Goal: Task Accomplishment & Management: Manage account settings

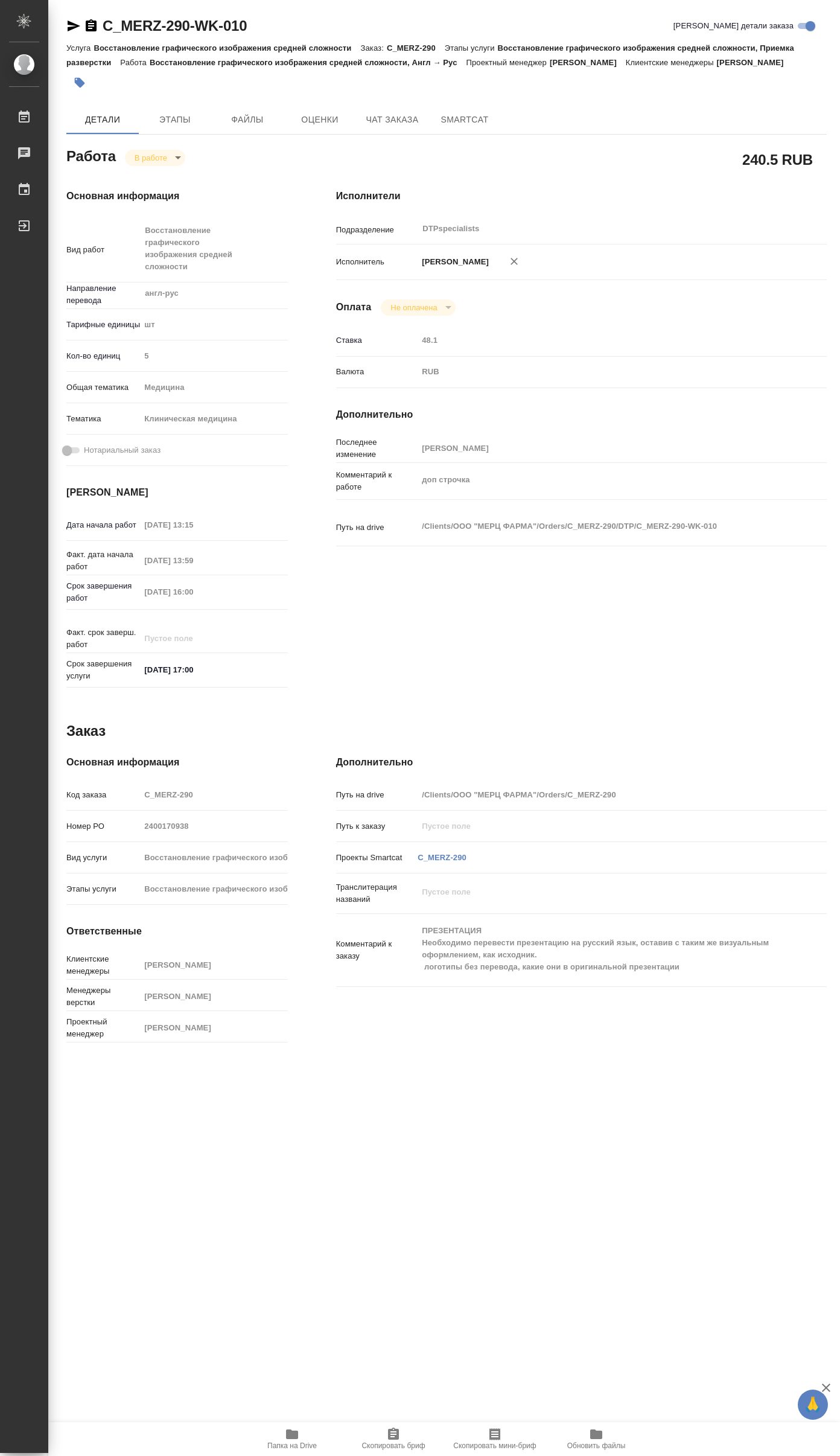
click at [452, 707] on div "Работа В работе inProgress 240.5 RUB Основная информация Вид работ Восстановлен…" at bounding box center [446, 595] width 760 height 903
click at [289, 1440] on icon "button" at bounding box center [292, 1434] width 15 height 15
type textarea "x"
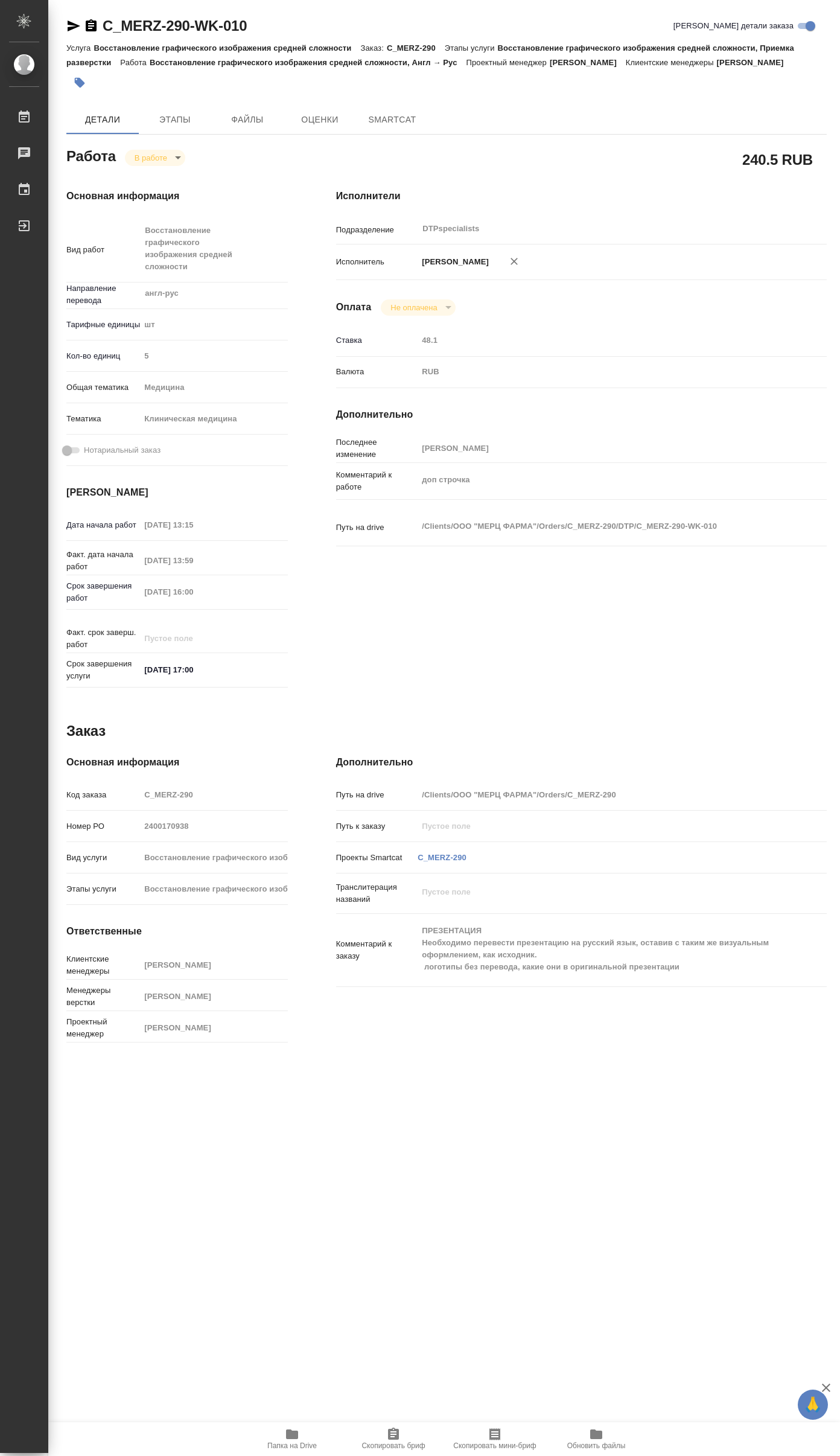
type textarea "x"
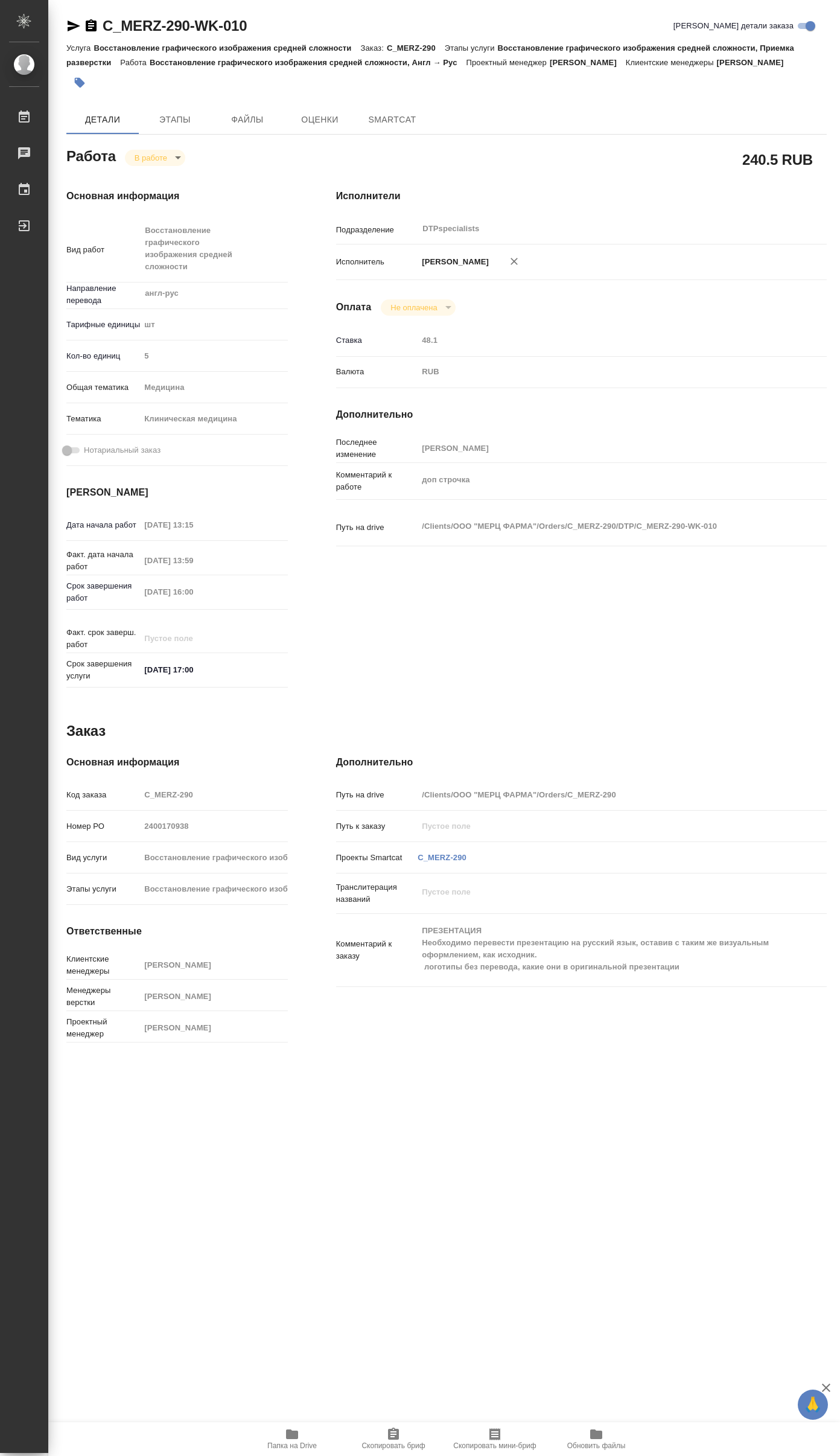
type textarea "x"
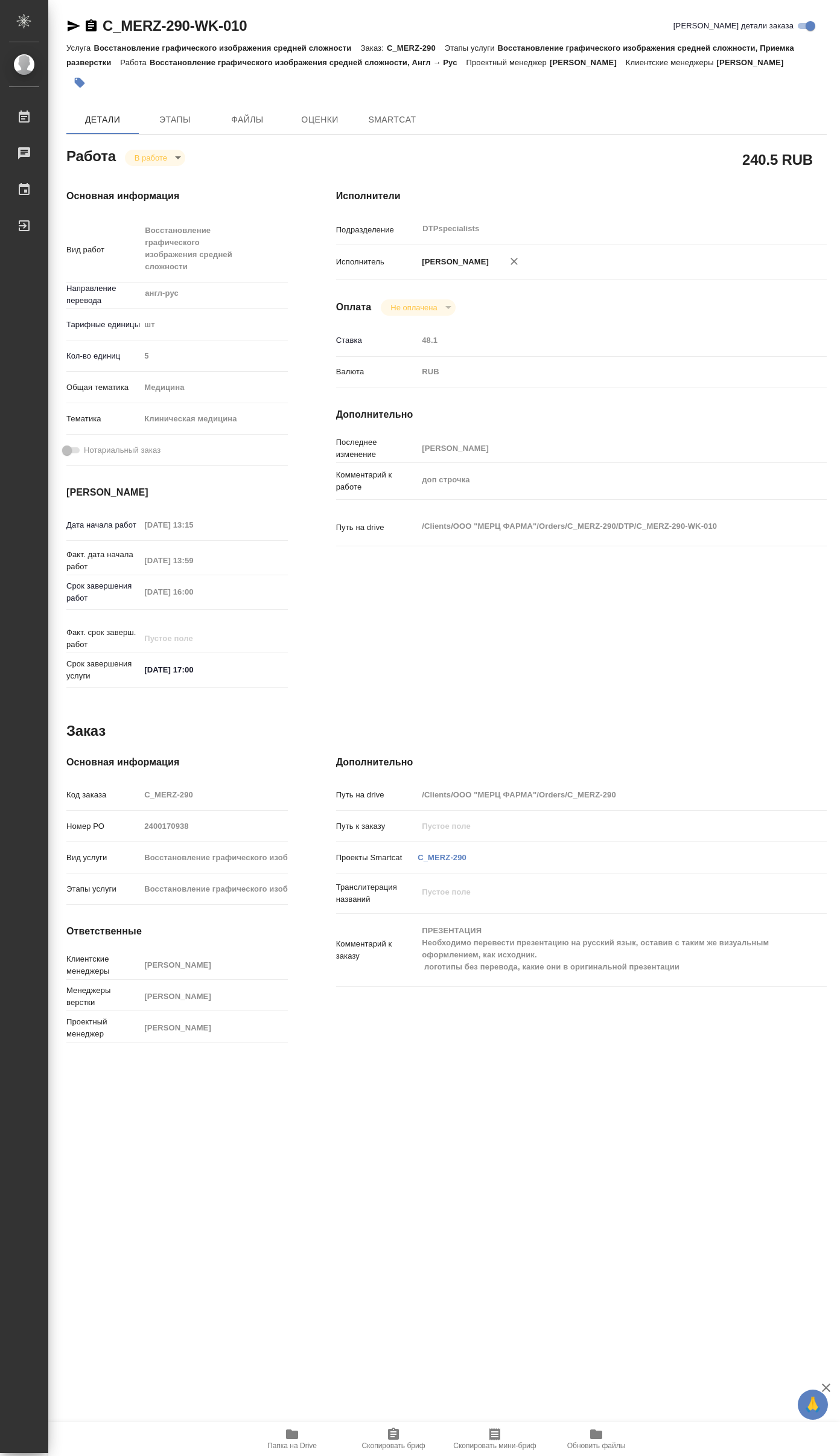
type textarea "x"
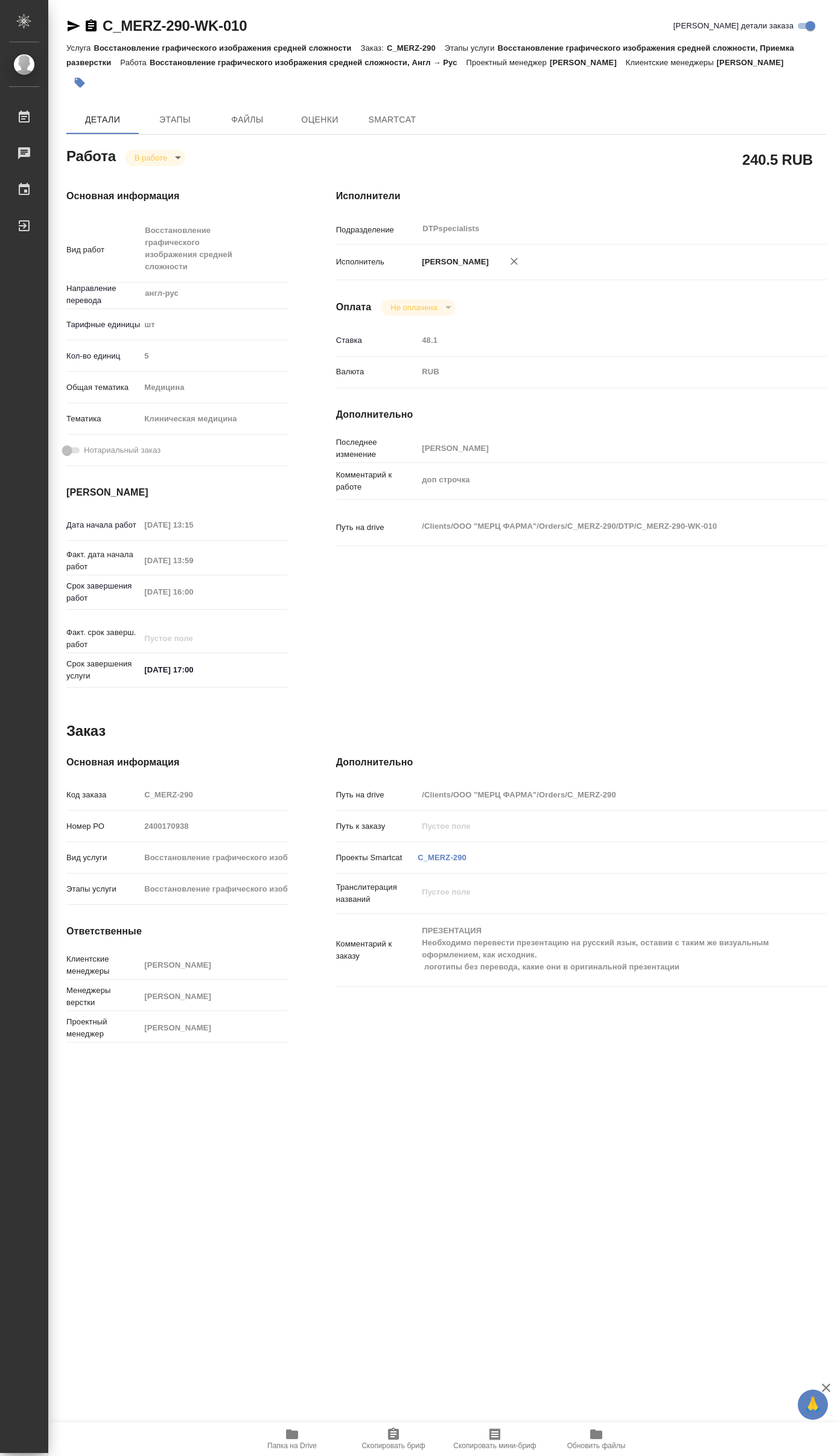
type textarea "x"
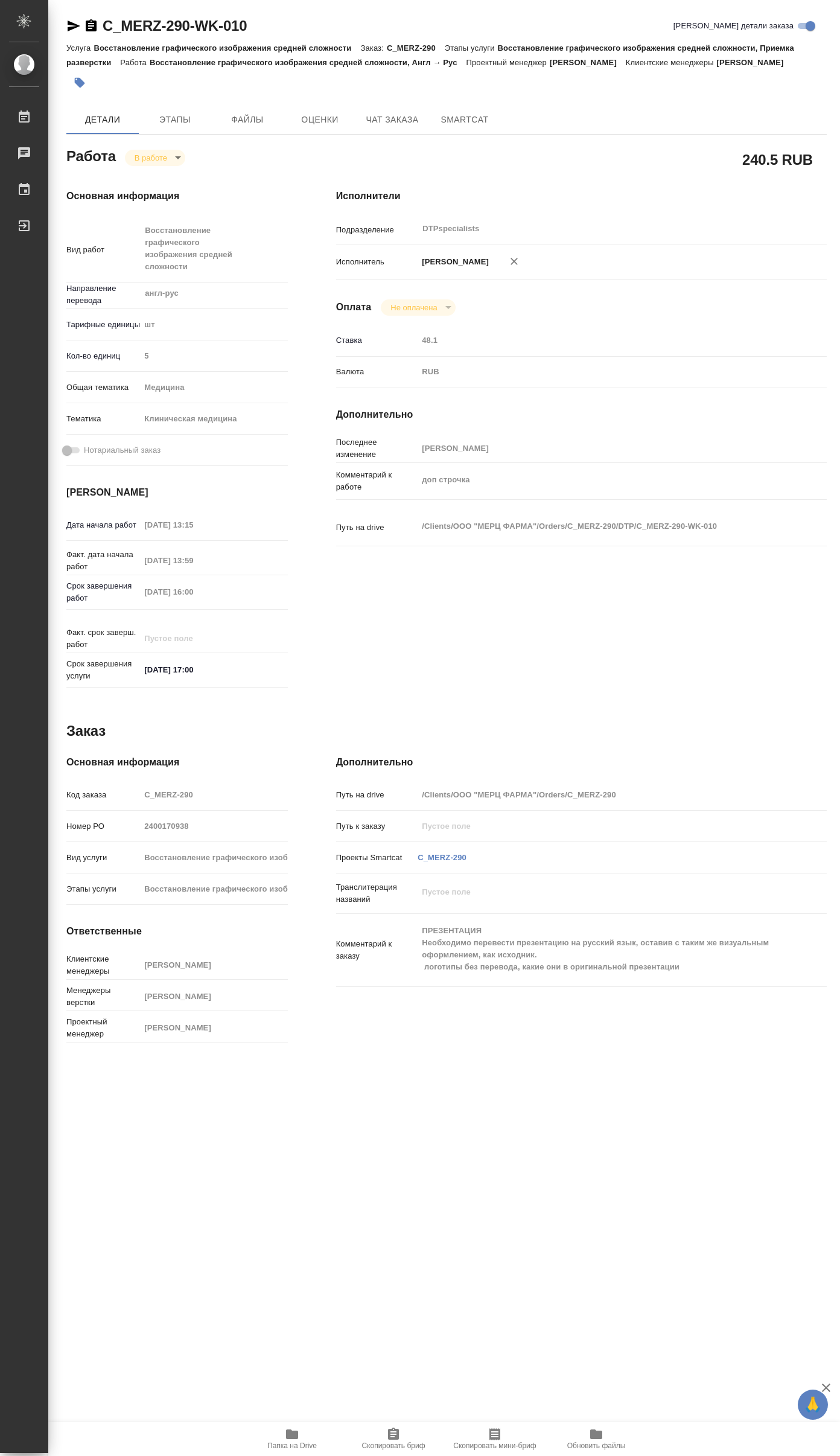
type textarea "x"
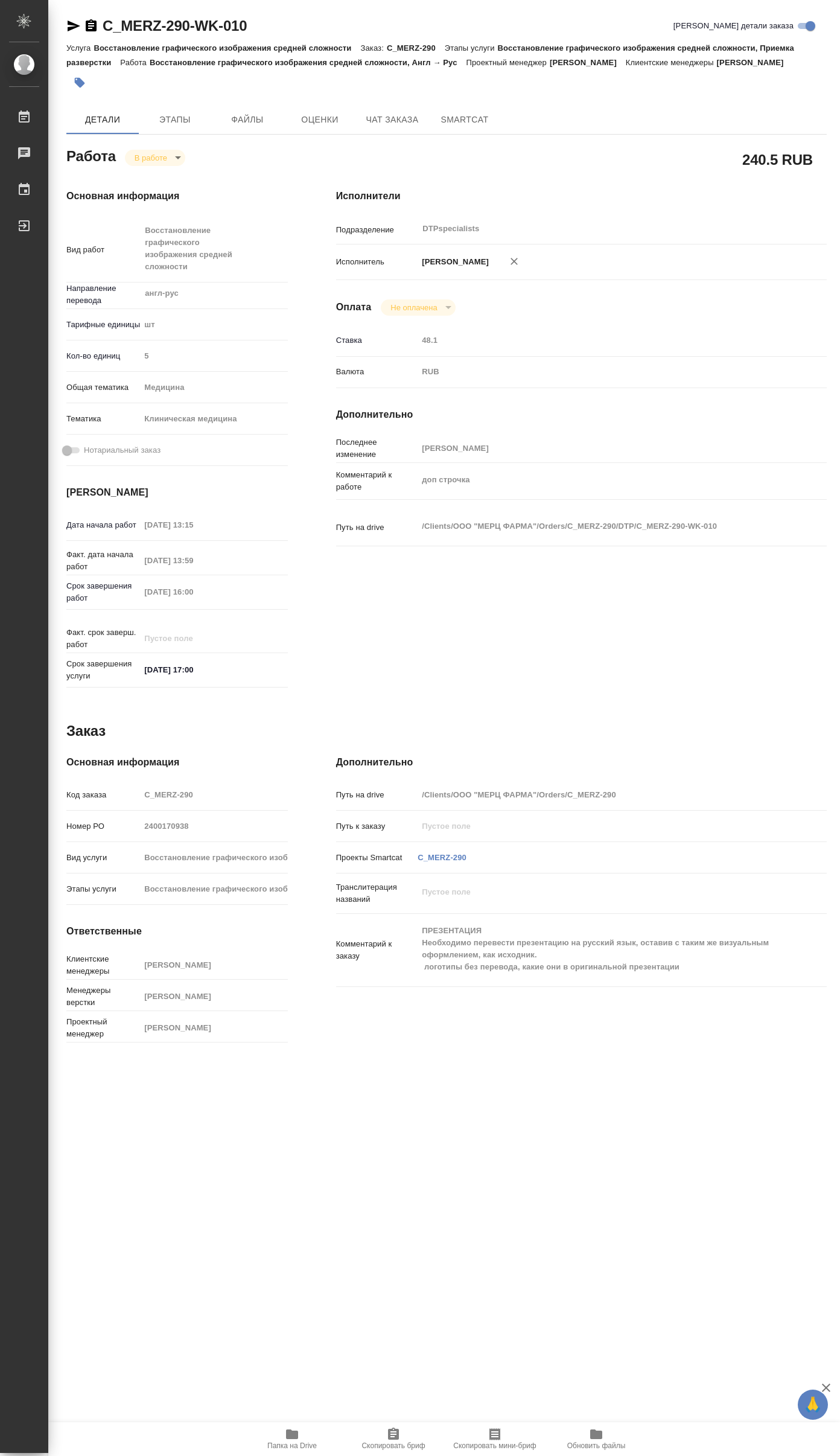
type textarea "x"
click at [162, 174] on body "🙏 .cls-1 fill:#fff; AWATERA Yakovlev Sergey Работы 0 Чаты График Выйти C_MERZ-2…" at bounding box center [420, 728] width 840 height 1456
click at [160, 188] on button "Выполнен" at bounding box center [157, 193] width 44 height 13
type textarea "x"
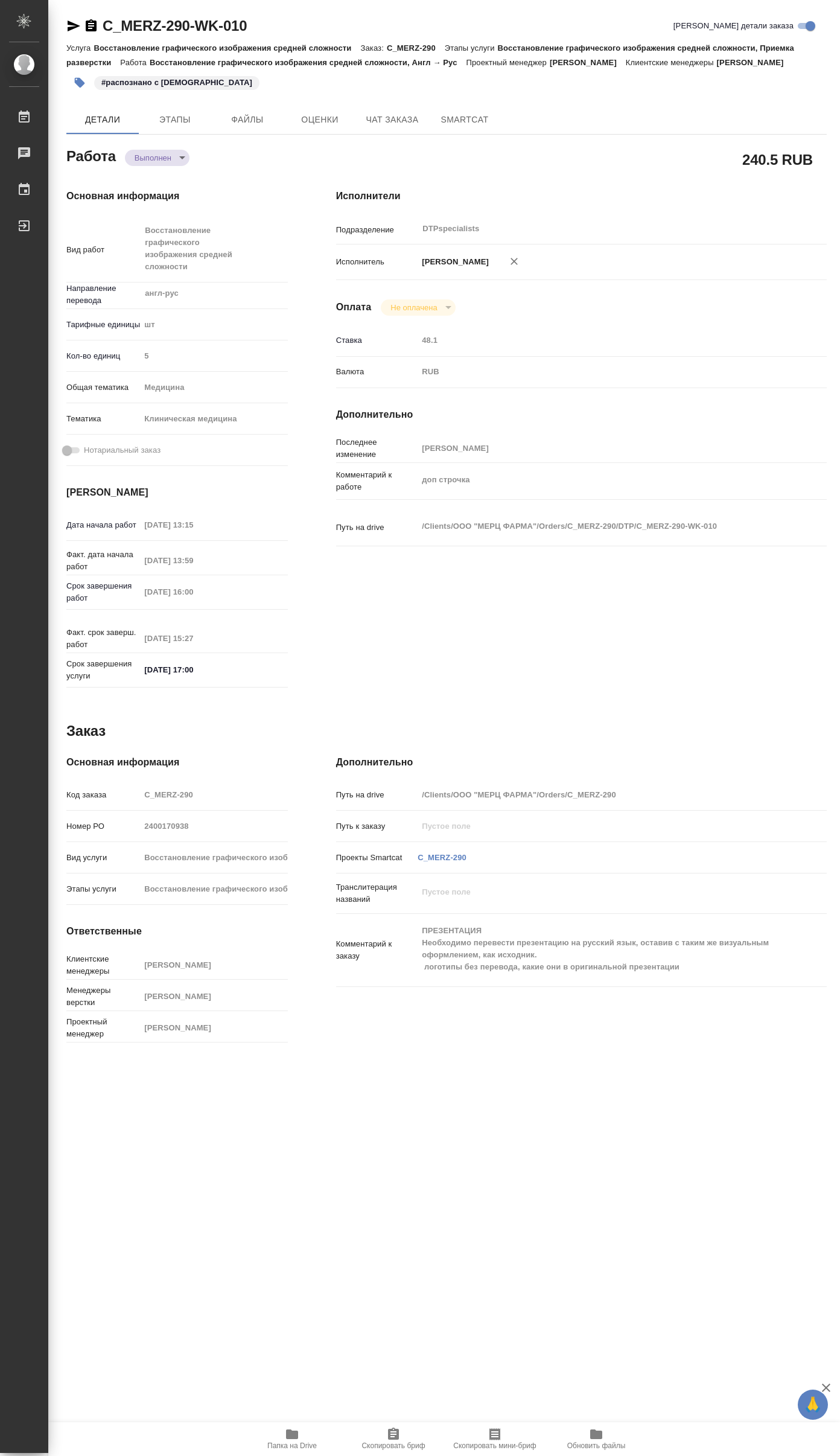
type textarea "x"
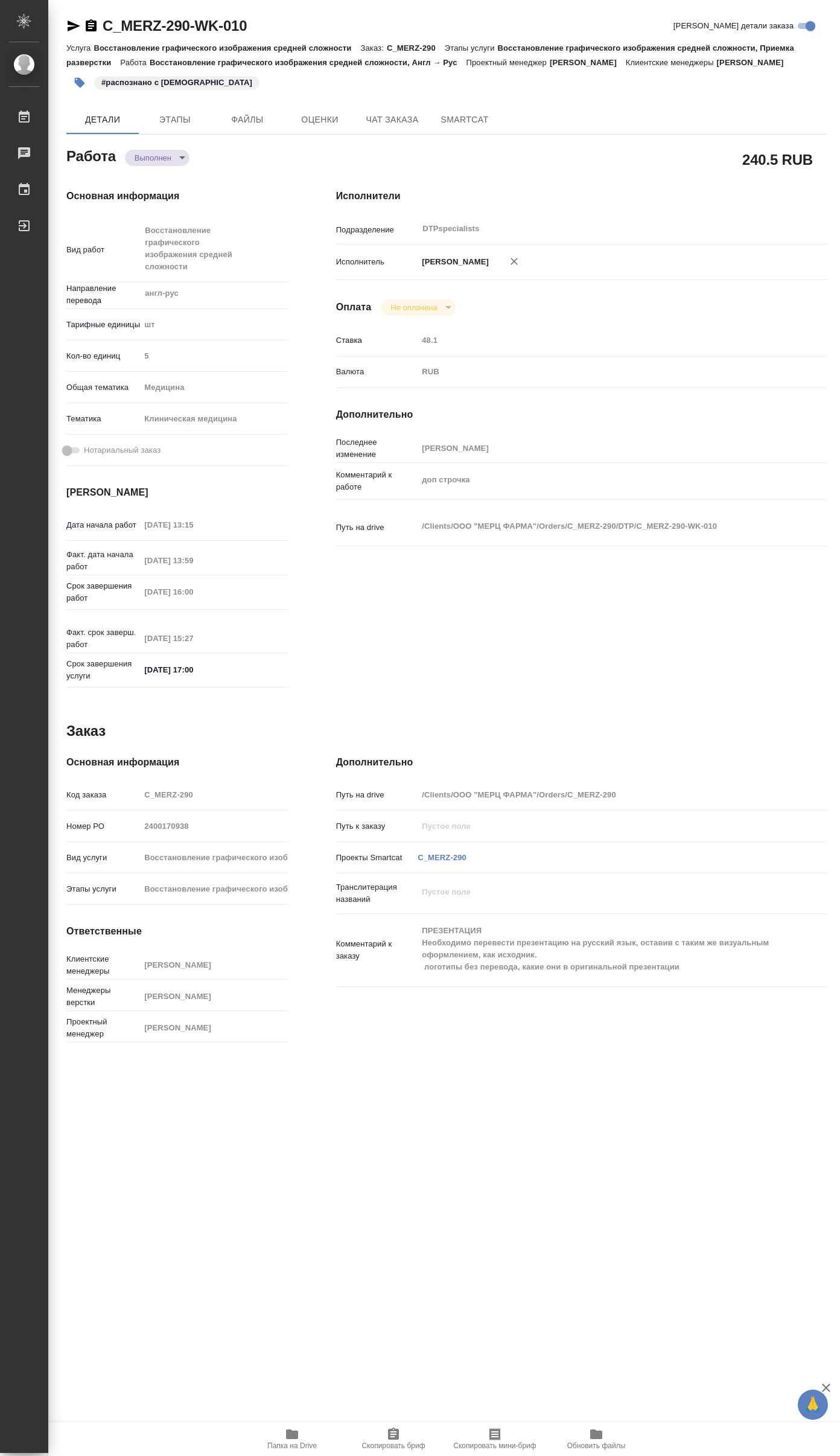
type textarea "x"
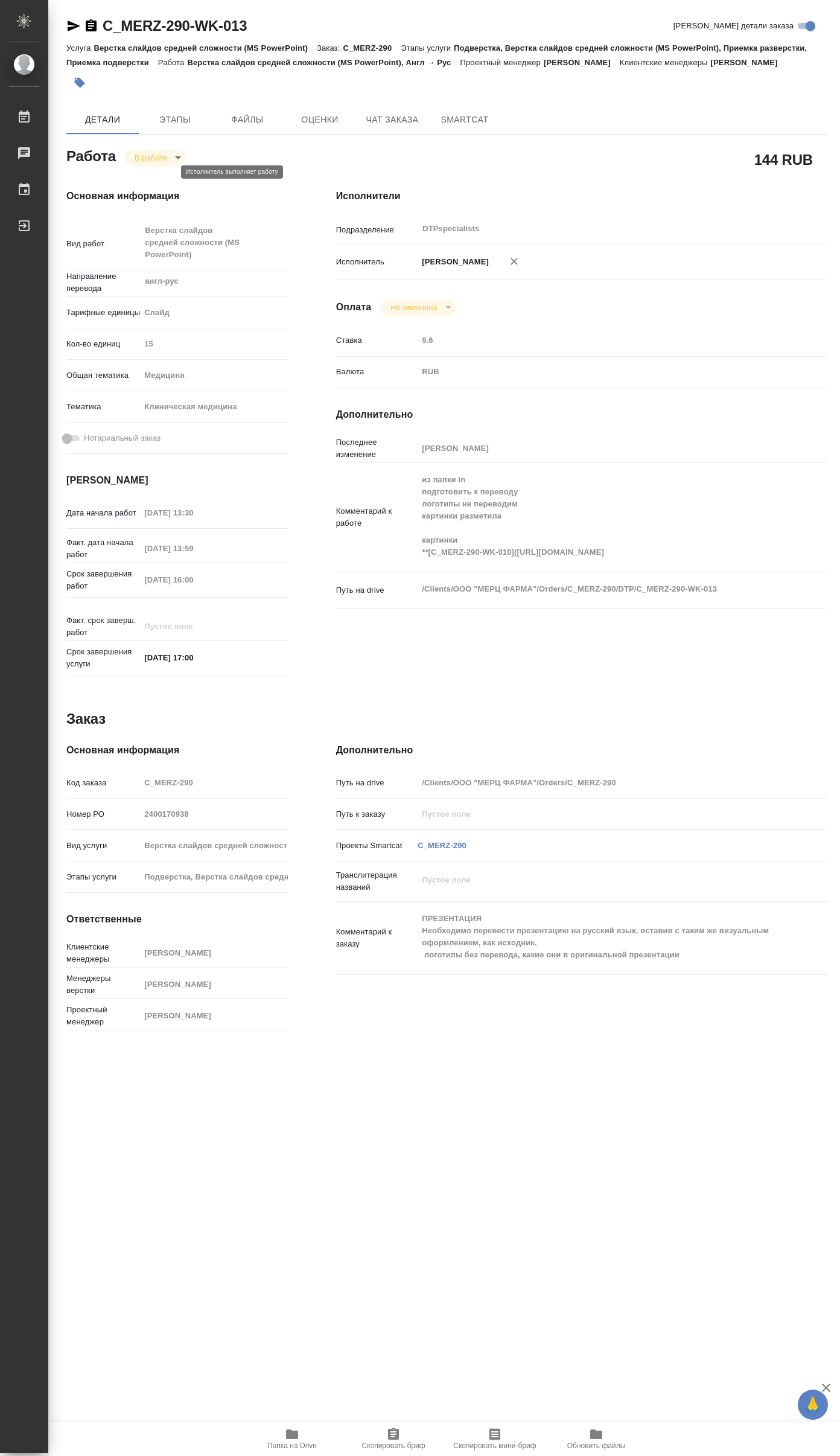
click at [167, 175] on body "🙏 .cls-1 fill:#fff; AWATERA [PERSON_NAME] 0 Чаты График Выйти C_MERZ-290-WK-013…" at bounding box center [420, 728] width 840 height 1456
click at [159, 192] on button "Выполнен" at bounding box center [157, 193] width 44 height 13
type textarea "x"
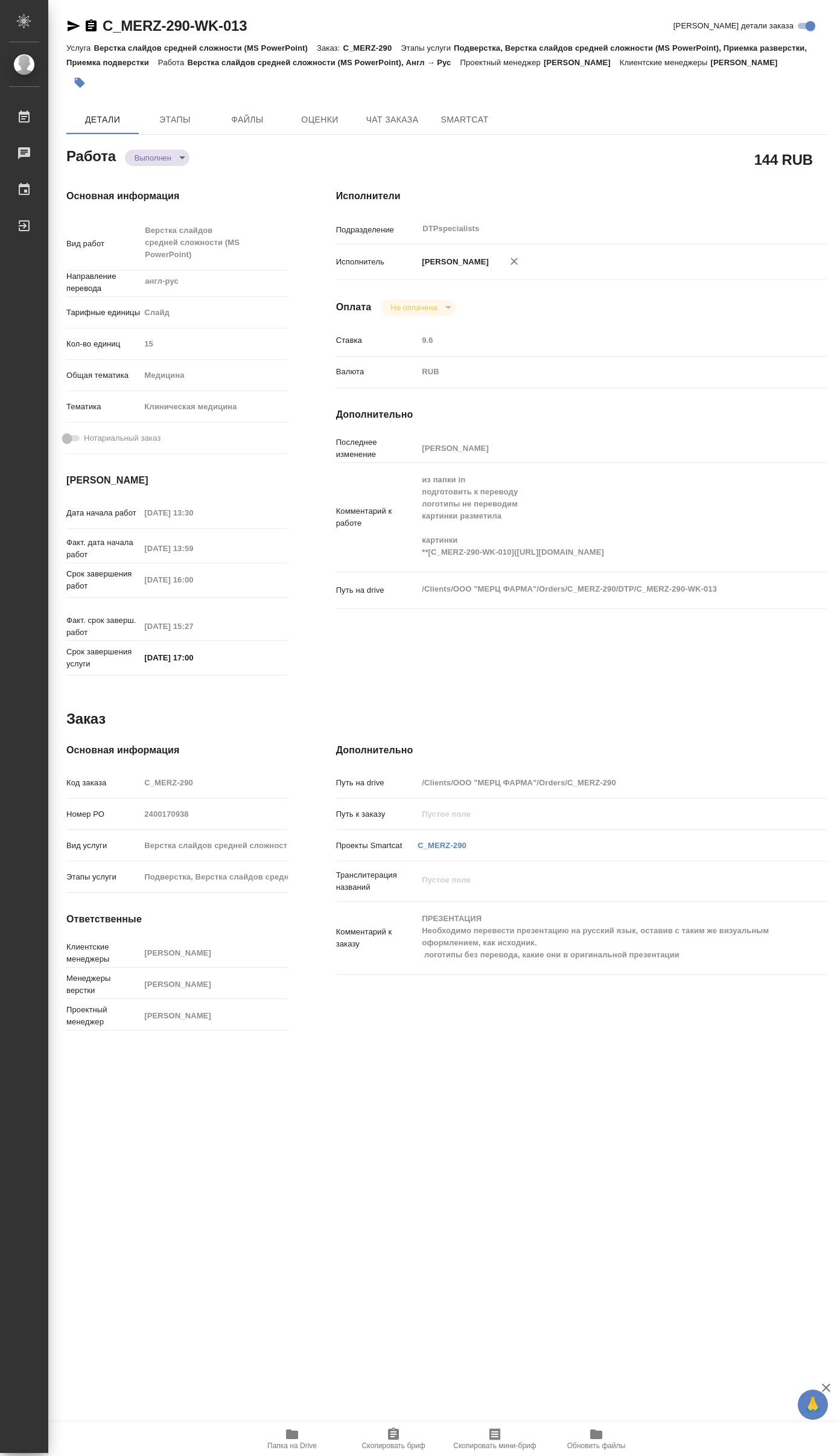
type textarea "x"
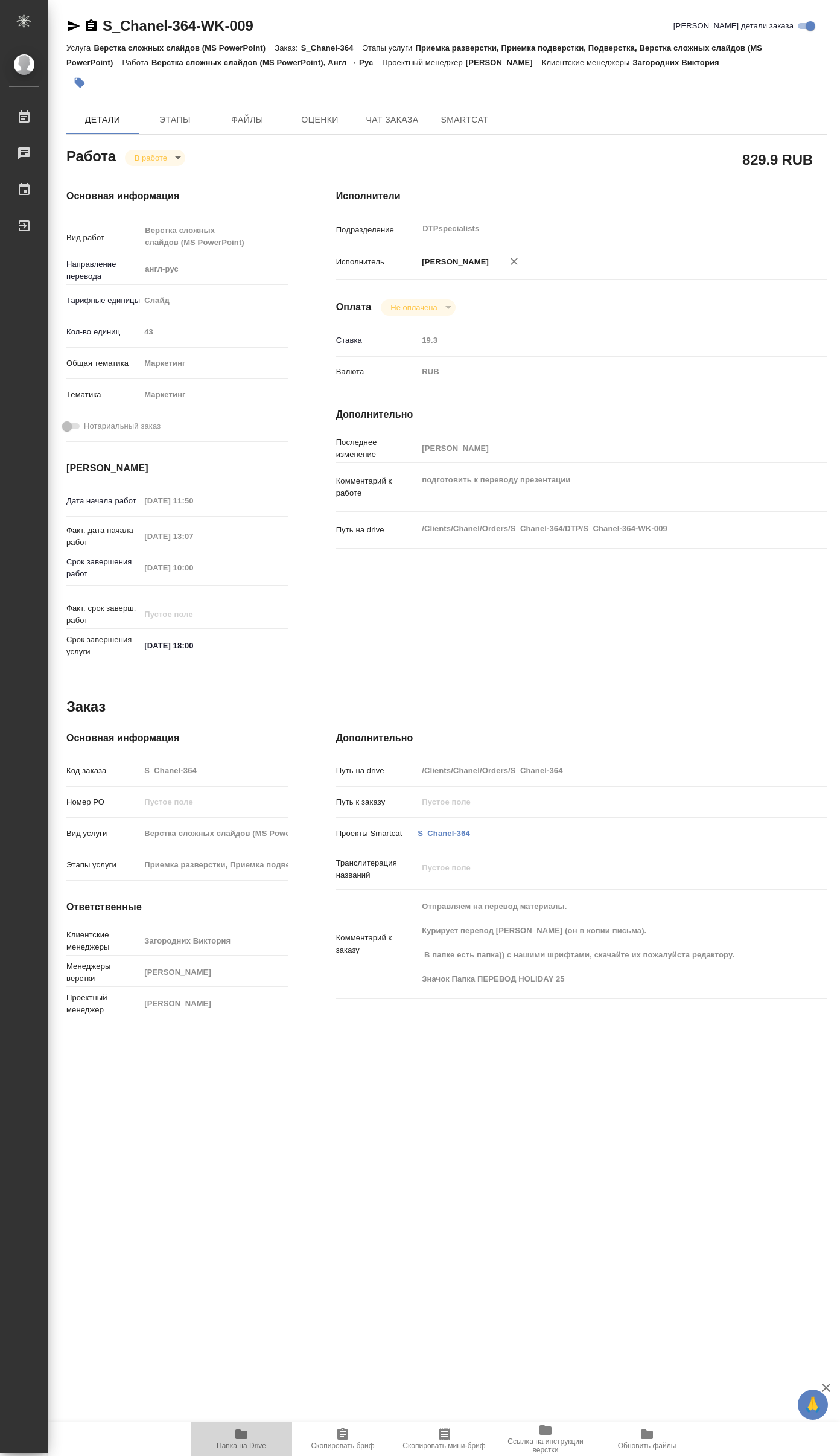
click at [251, 1431] on span "Папка на Drive" at bounding box center [241, 1438] width 87 height 23
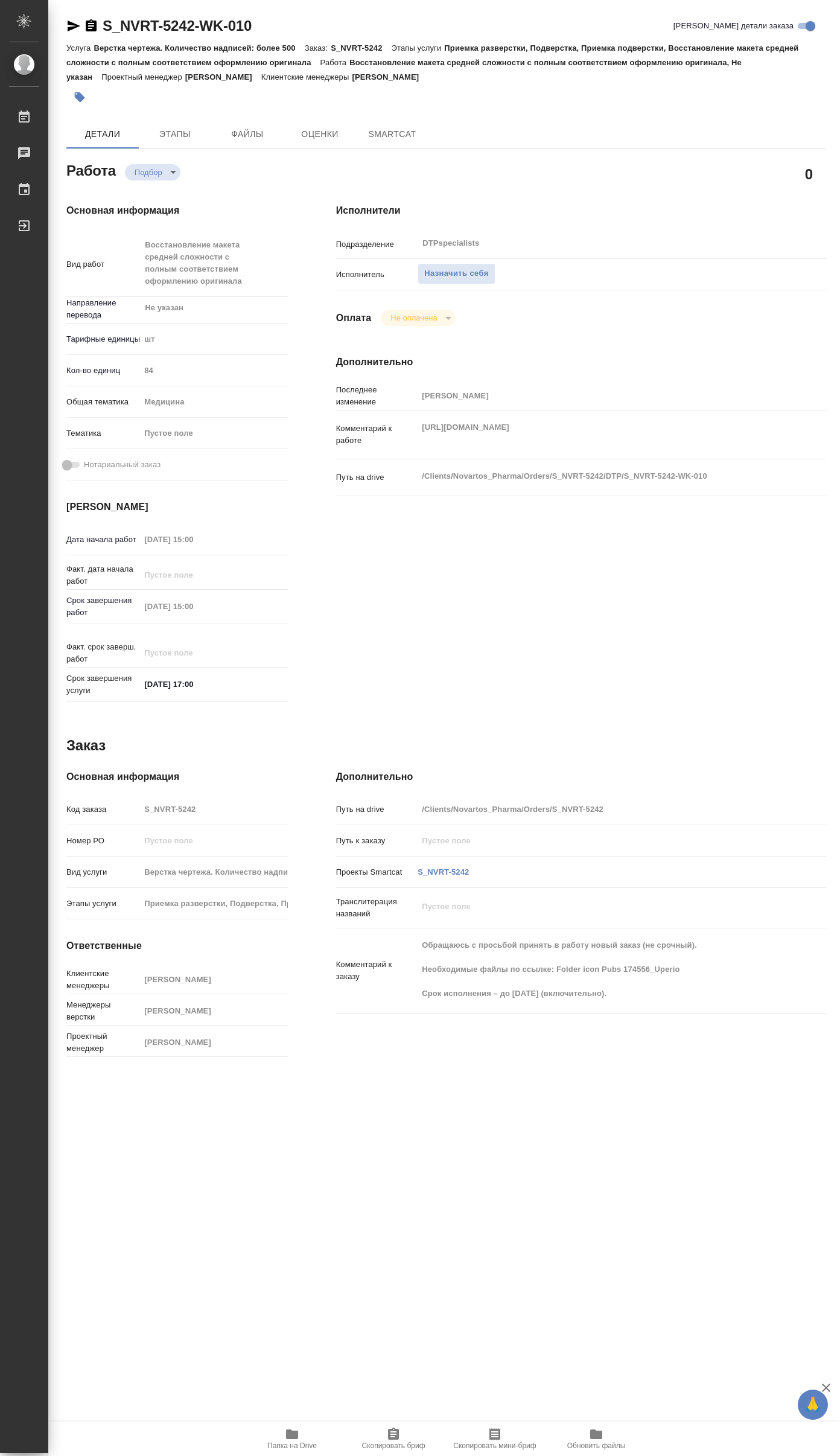
type textarea "x"
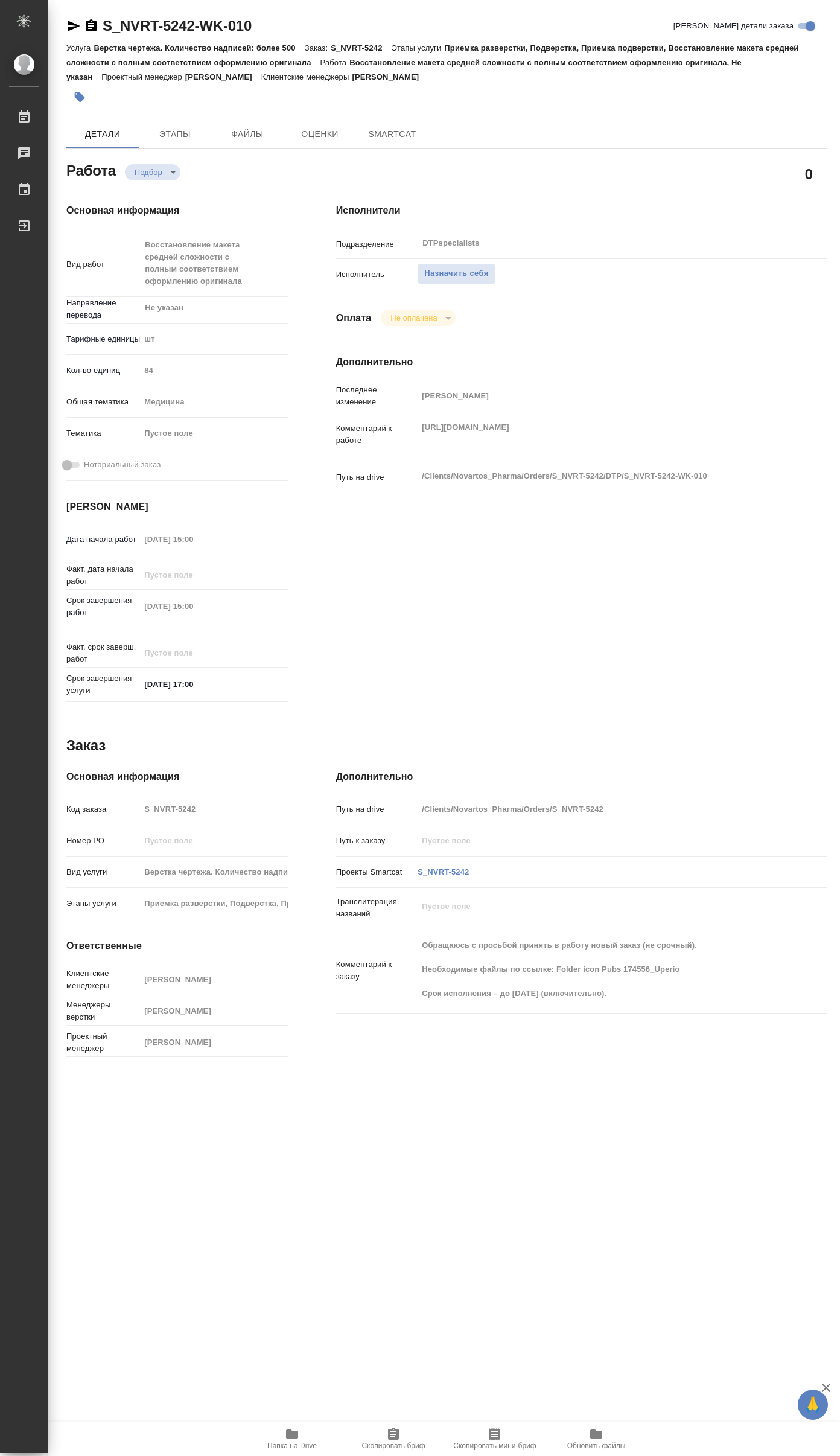
type textarea "x"
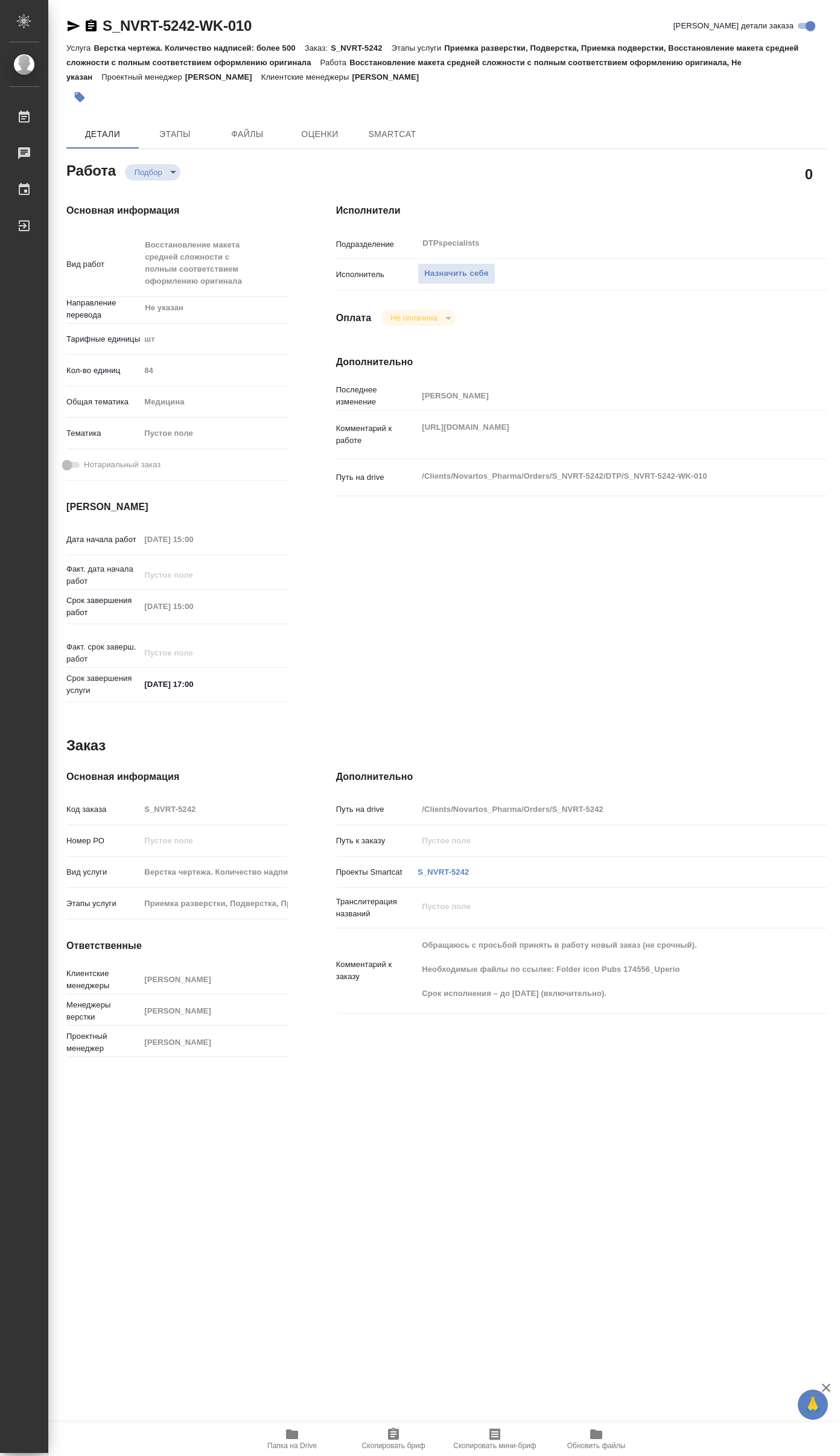
type textarea "x"
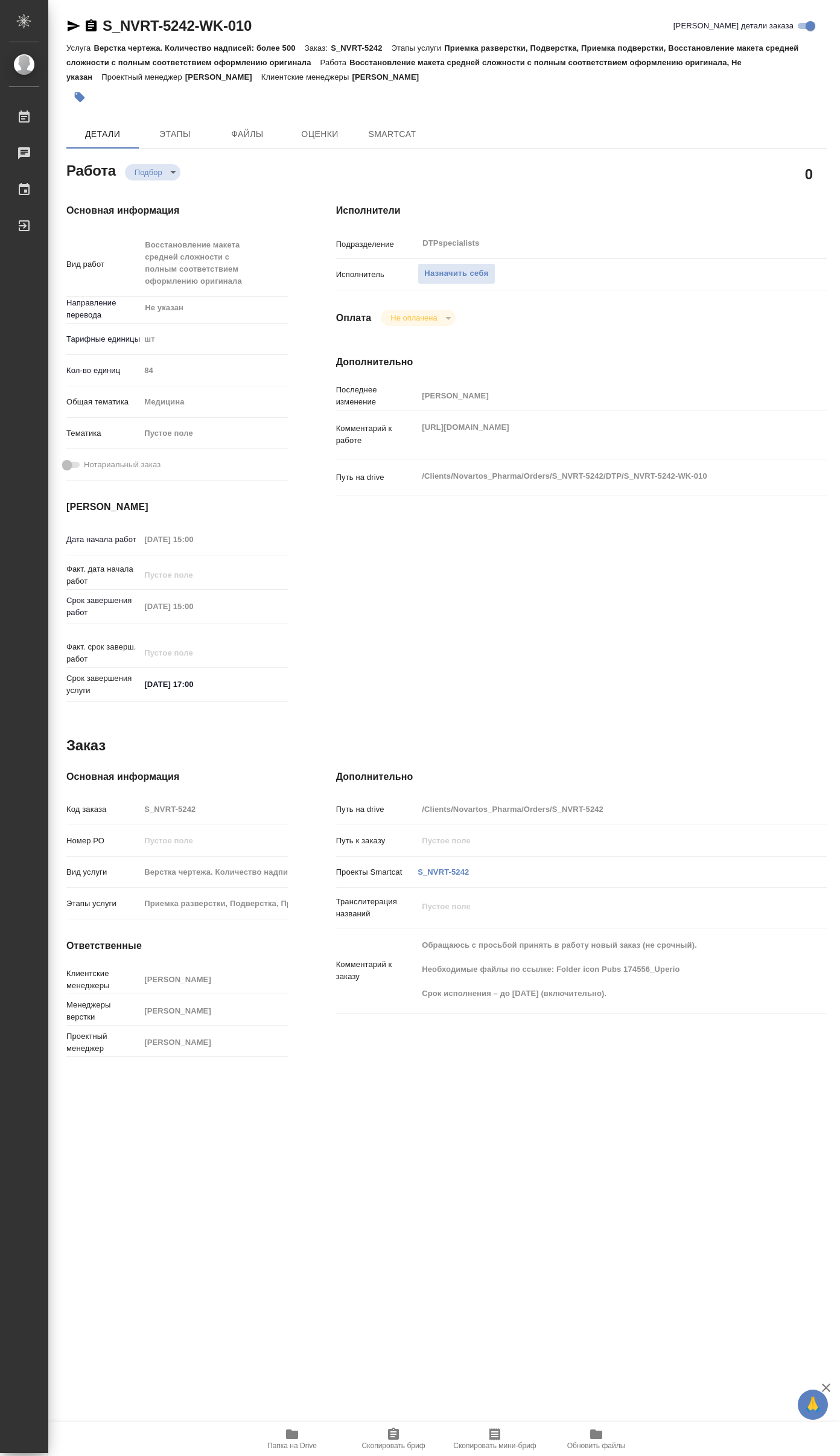
type textarea "x"
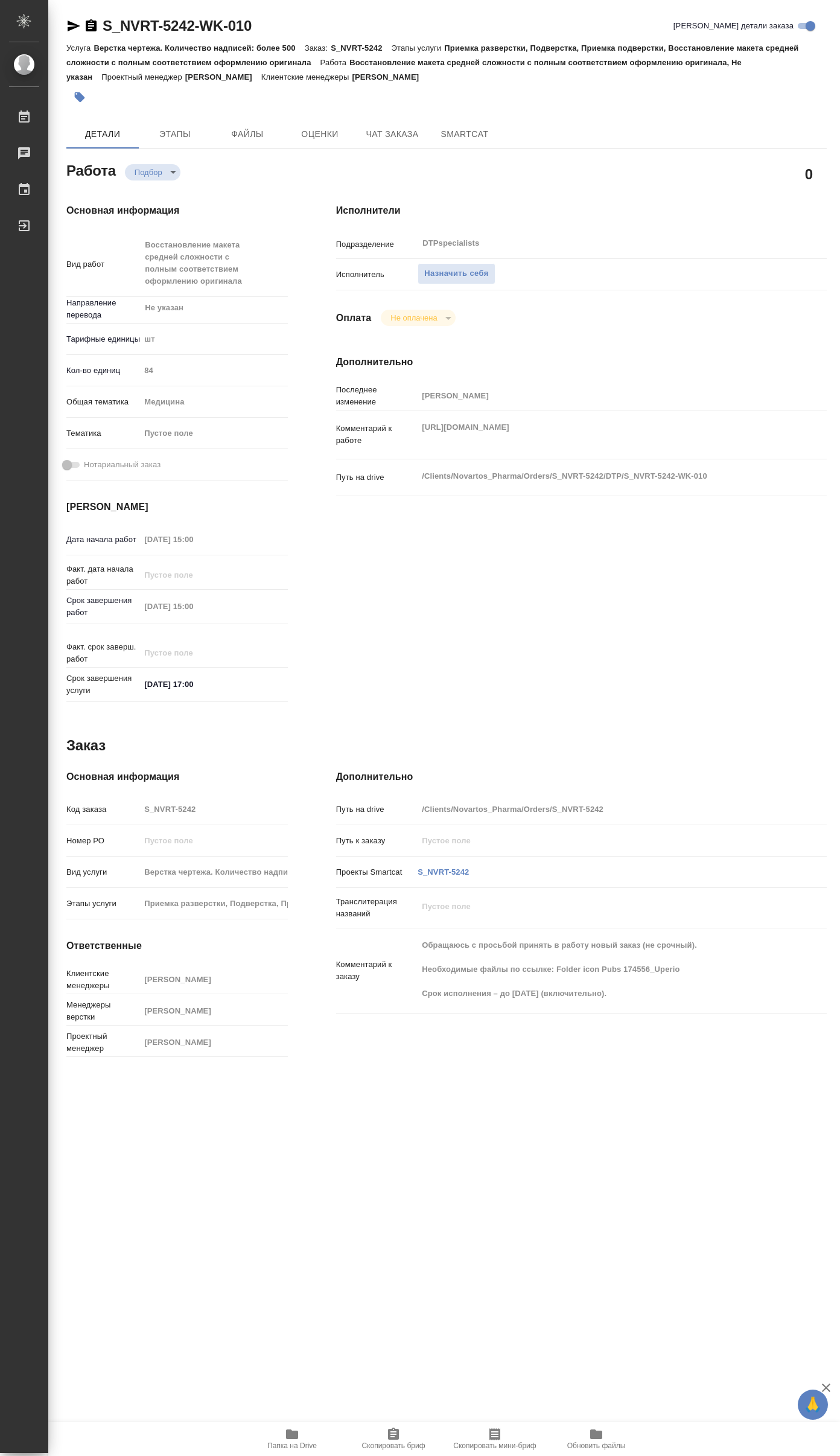
type textarea "x"
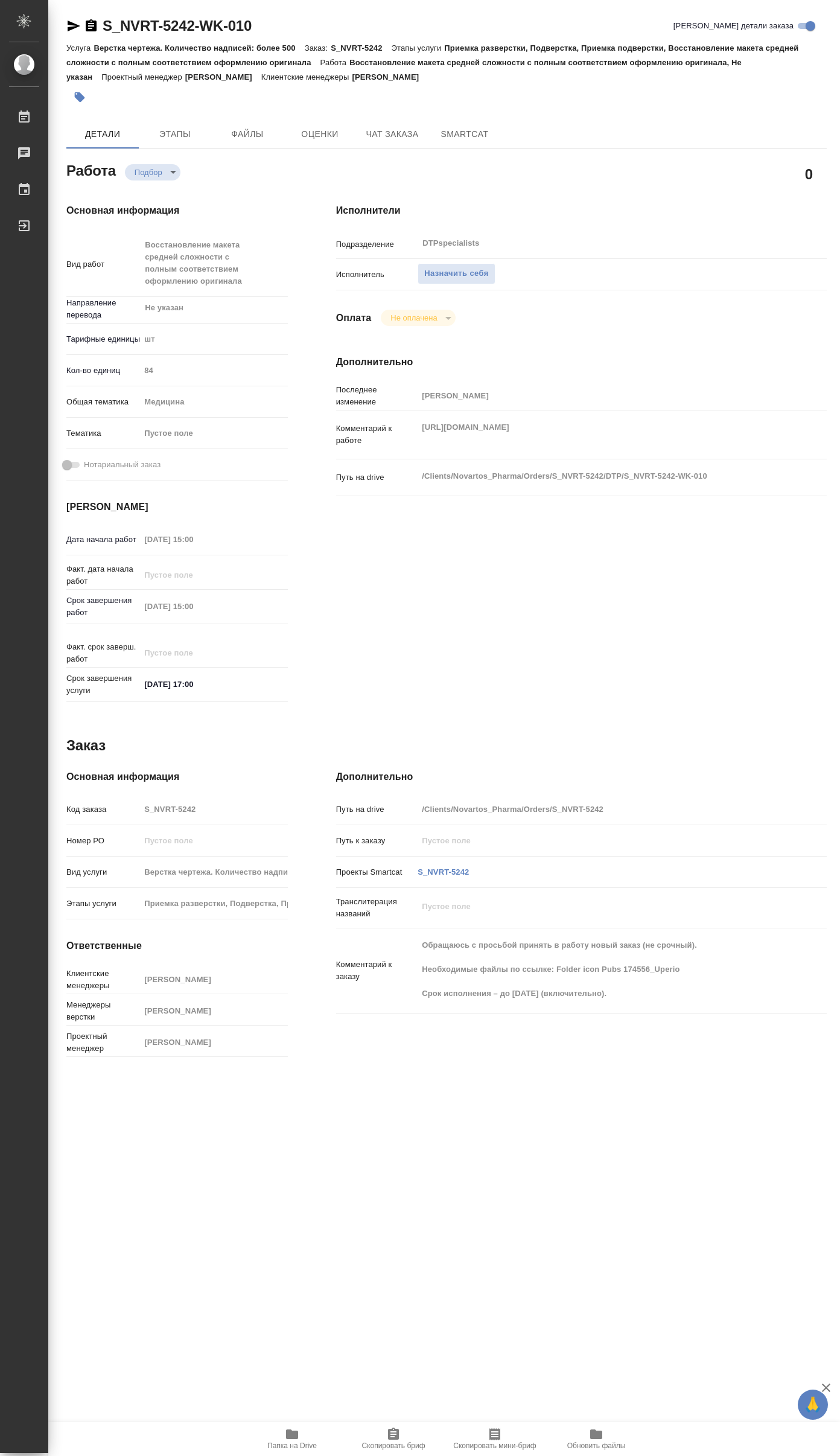
type textarea "x"
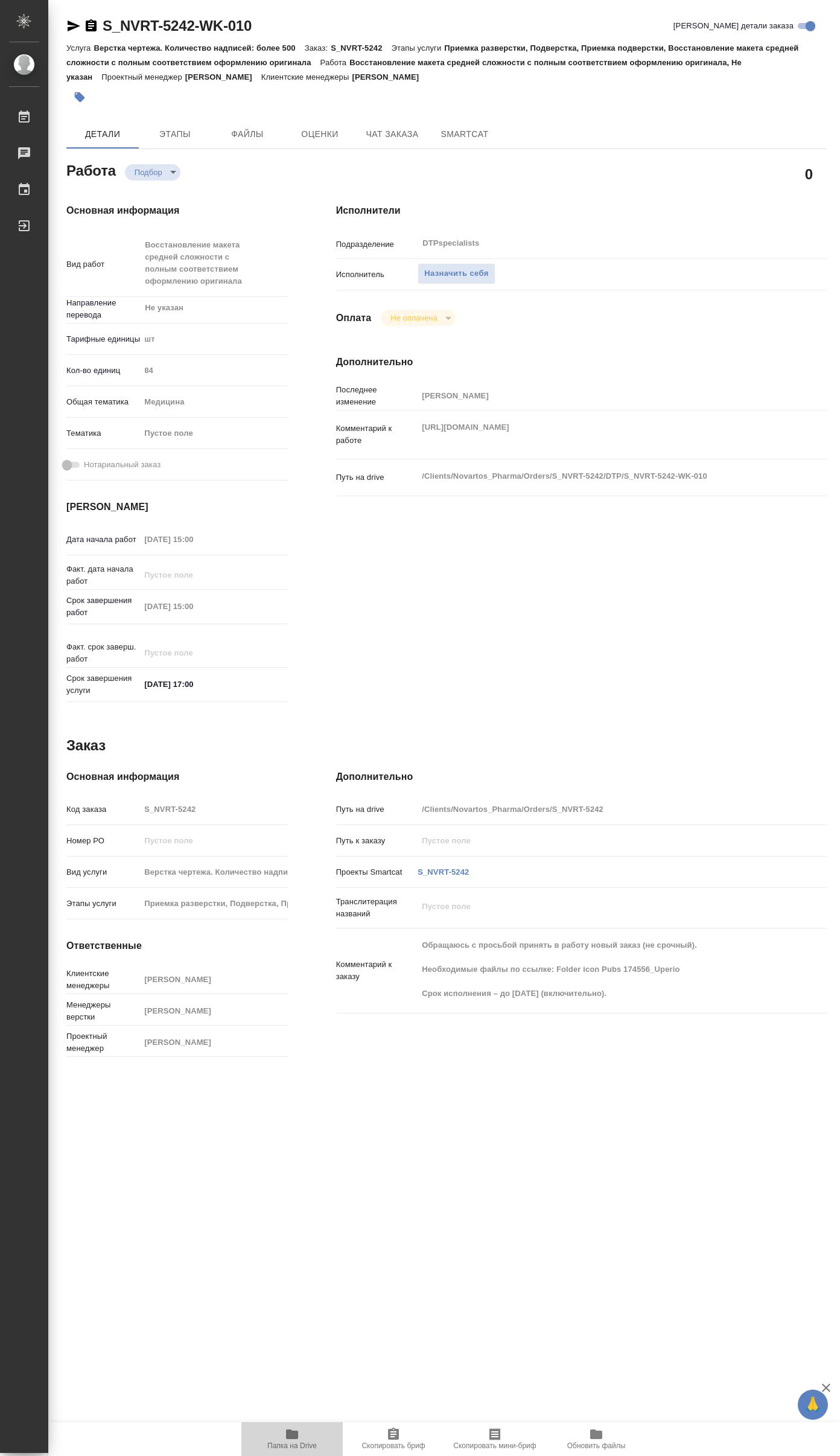
click at [288, 1432] on icon "button" at bounding box center [292, 1434] width 12 height 10
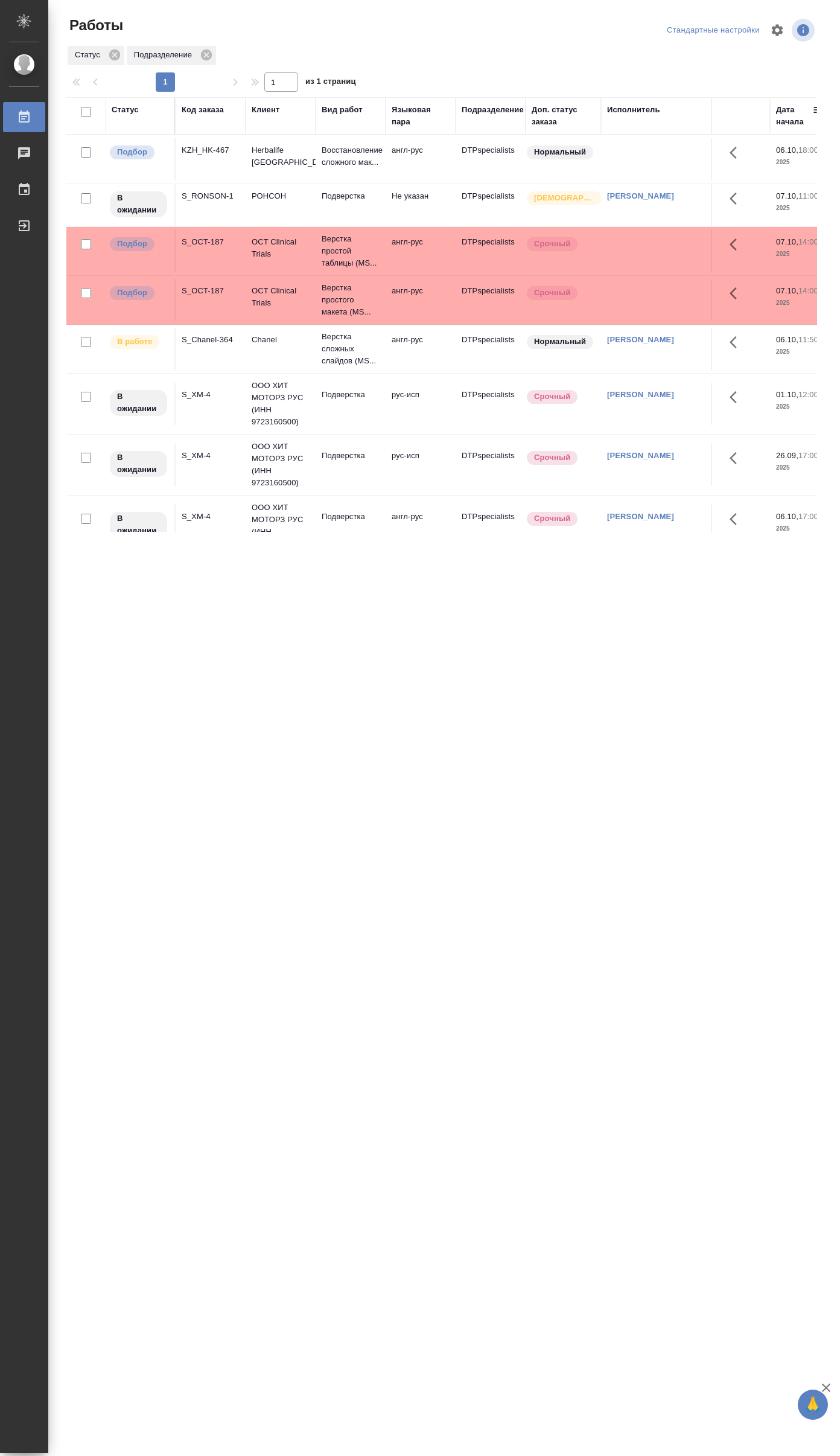
click at [626, 111] on div "Исполнитель" at bounding box center [634, 109] width 53 height 12
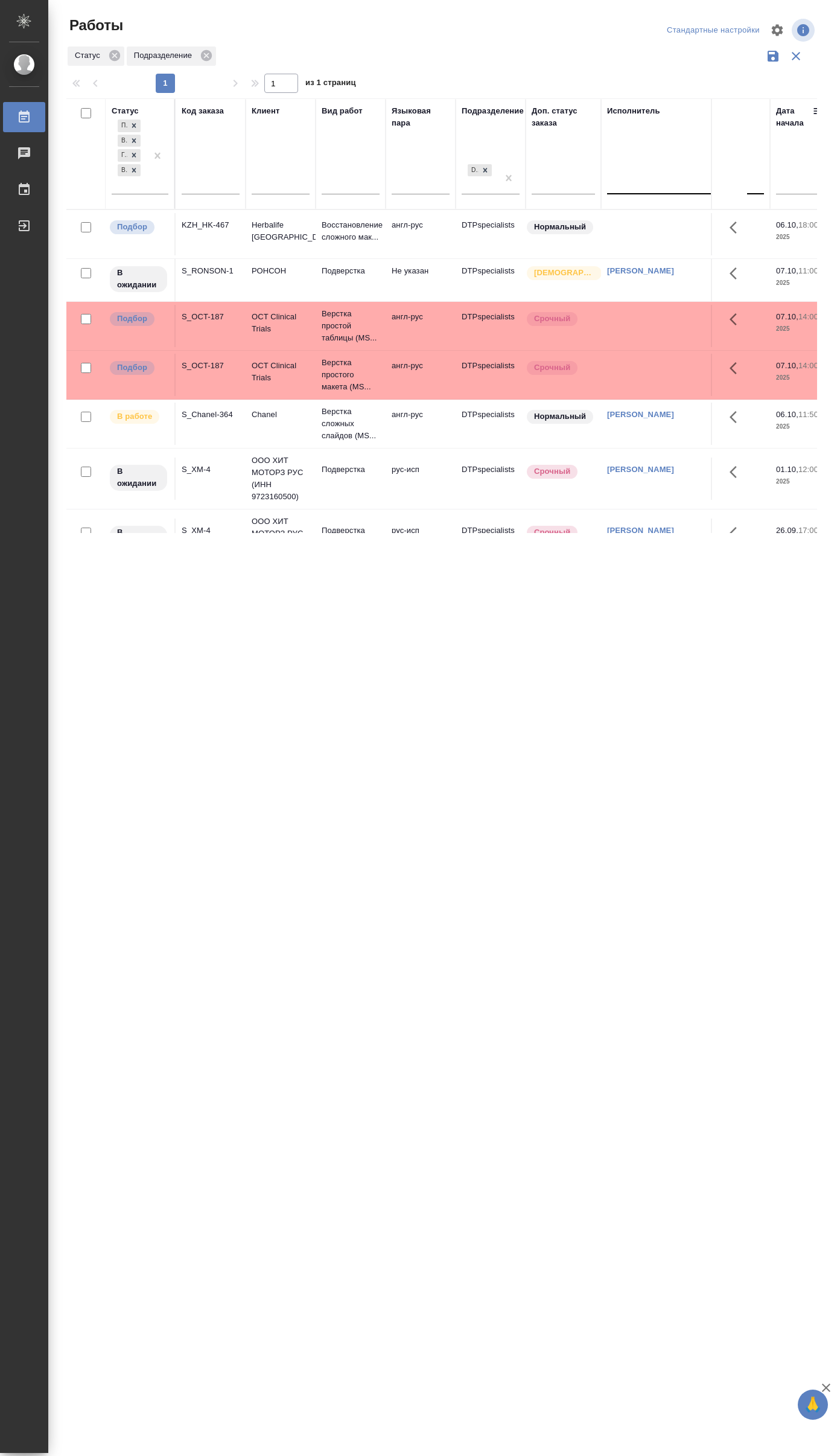
click at [616, 183] on div at bounding box center [686, 183] width 157 height 18
click at [624, 238] on div "Неназначенные работы" at bounding box center [698, 242] width 181 height 22
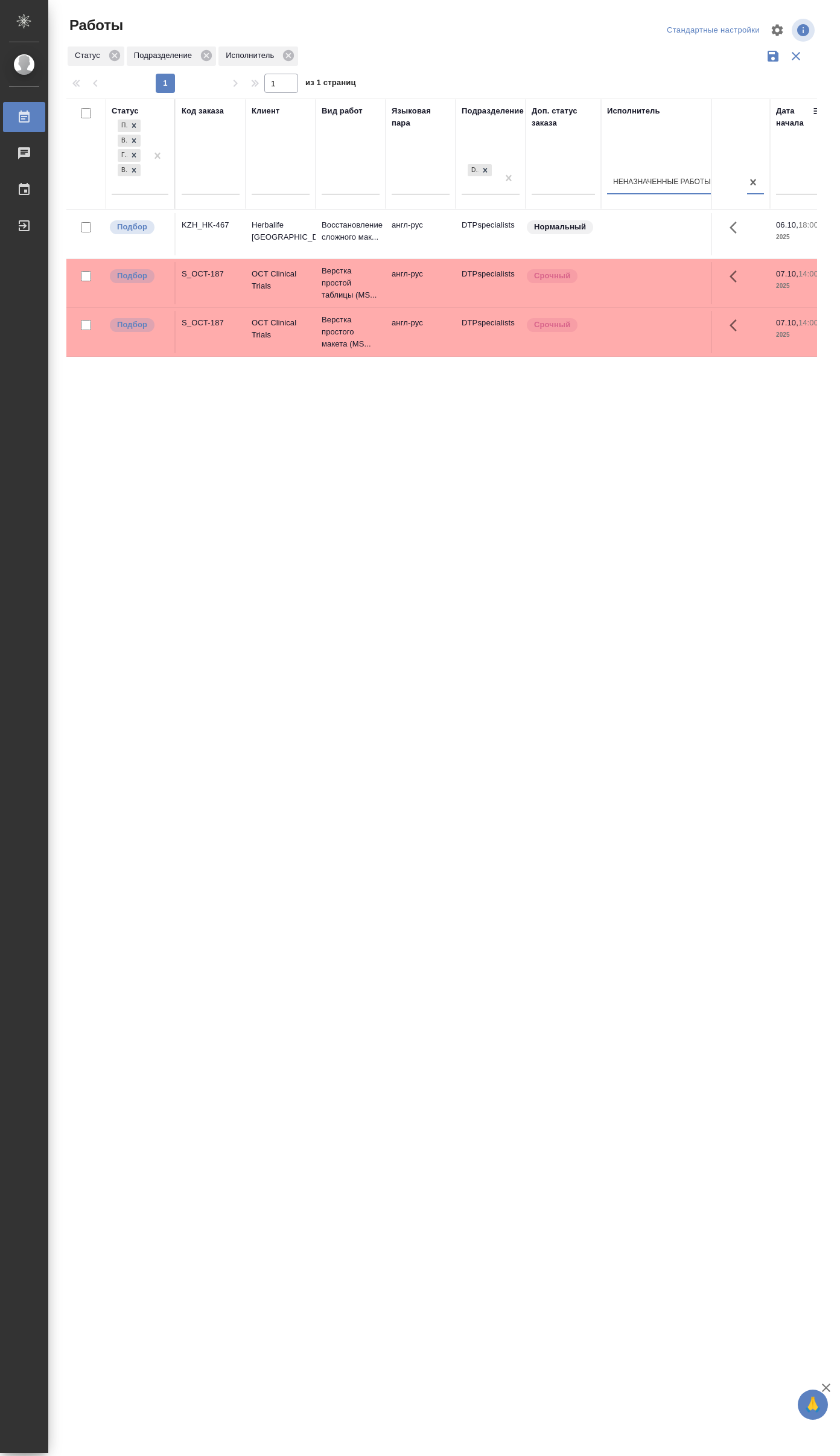
click at [652, 182] on div "Неназначенные работы" at bounding box center [662, 183] width 98 height 11
click at [640, 219] on div "Свои работы" at bounding box center [698, 221] width 181 height 22
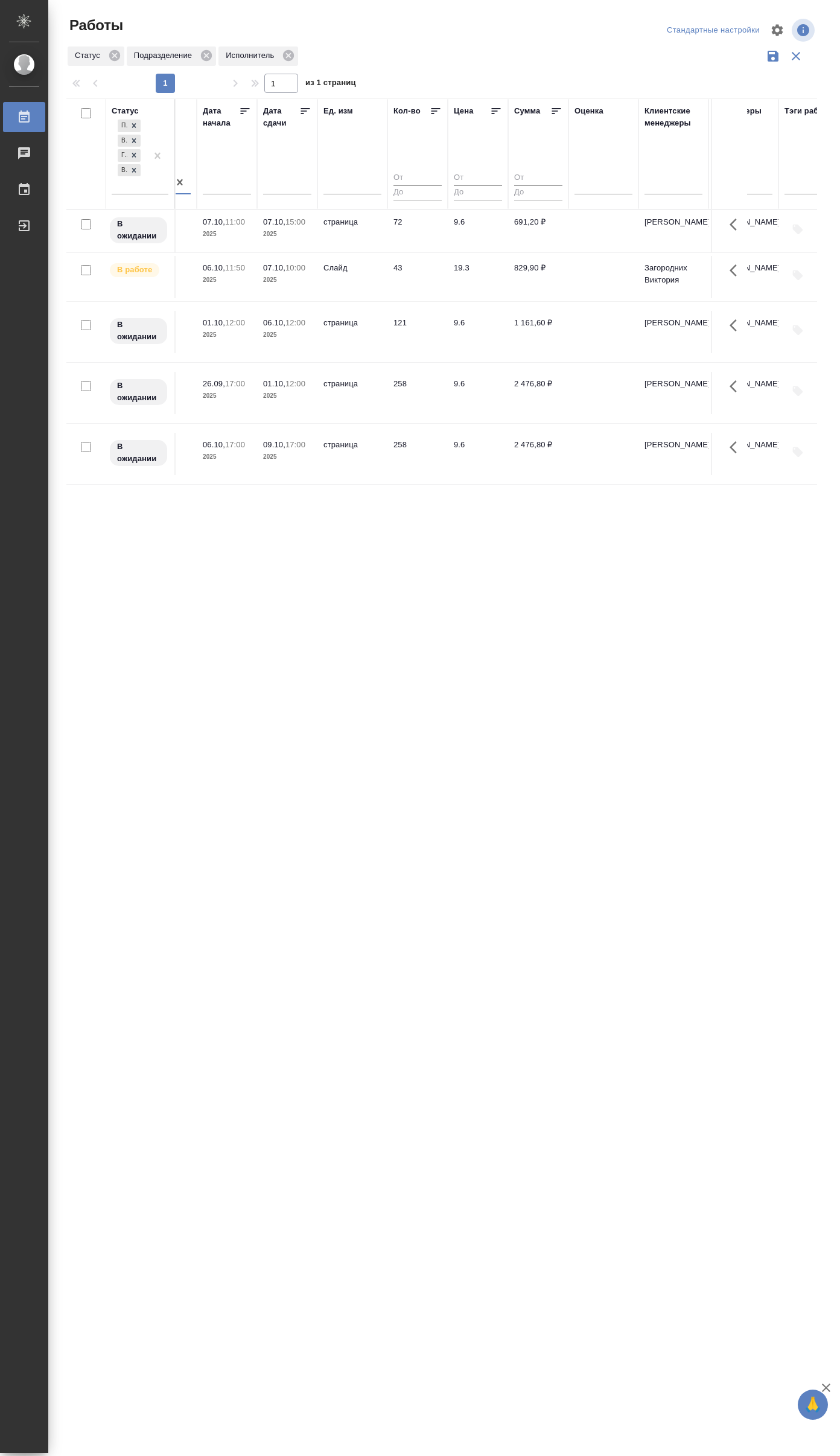
scroll to position [0, 464]
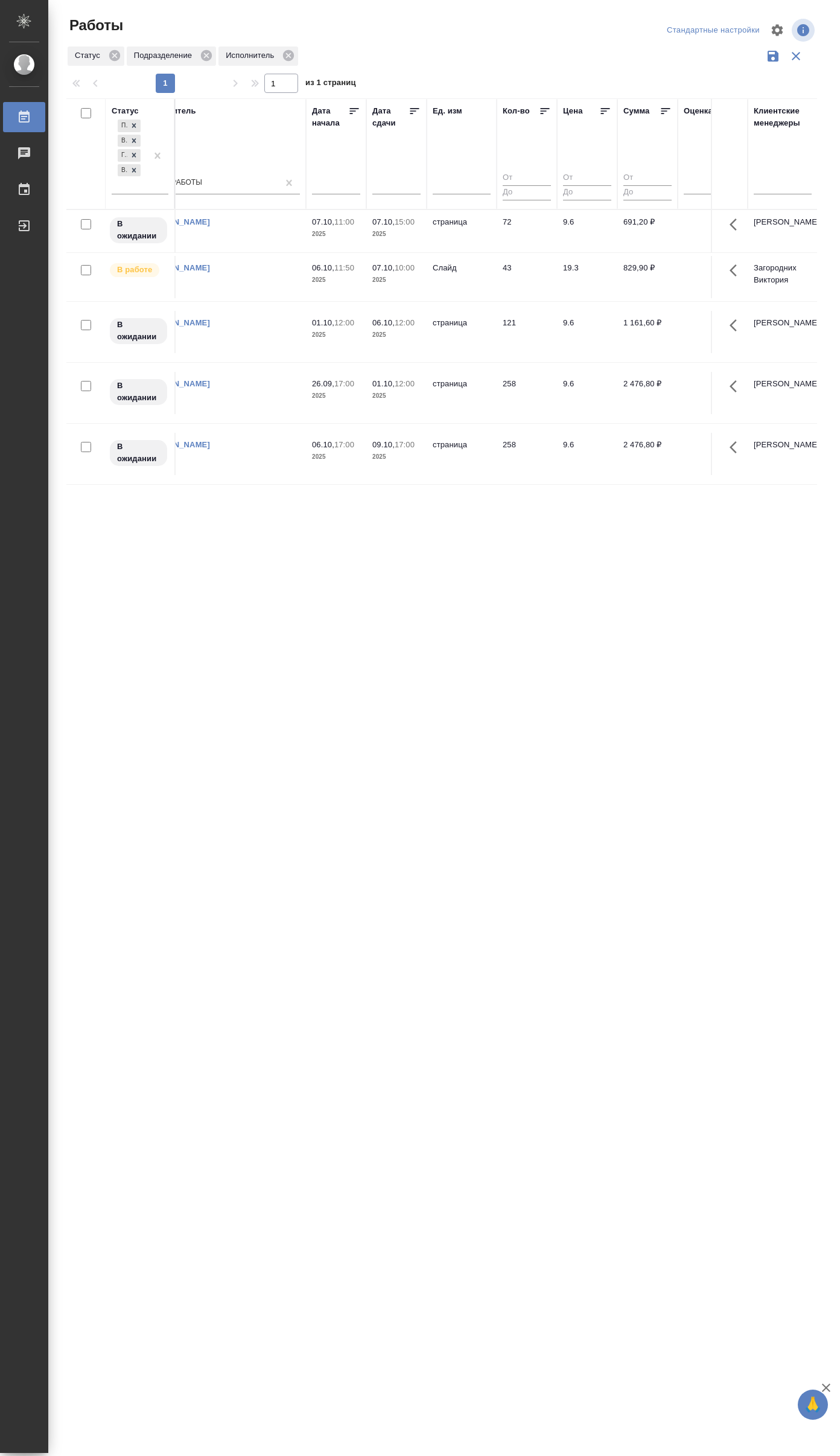
click at [480, 265] on td "Слайд" at bounding box center [462, 277] width 70 height 42
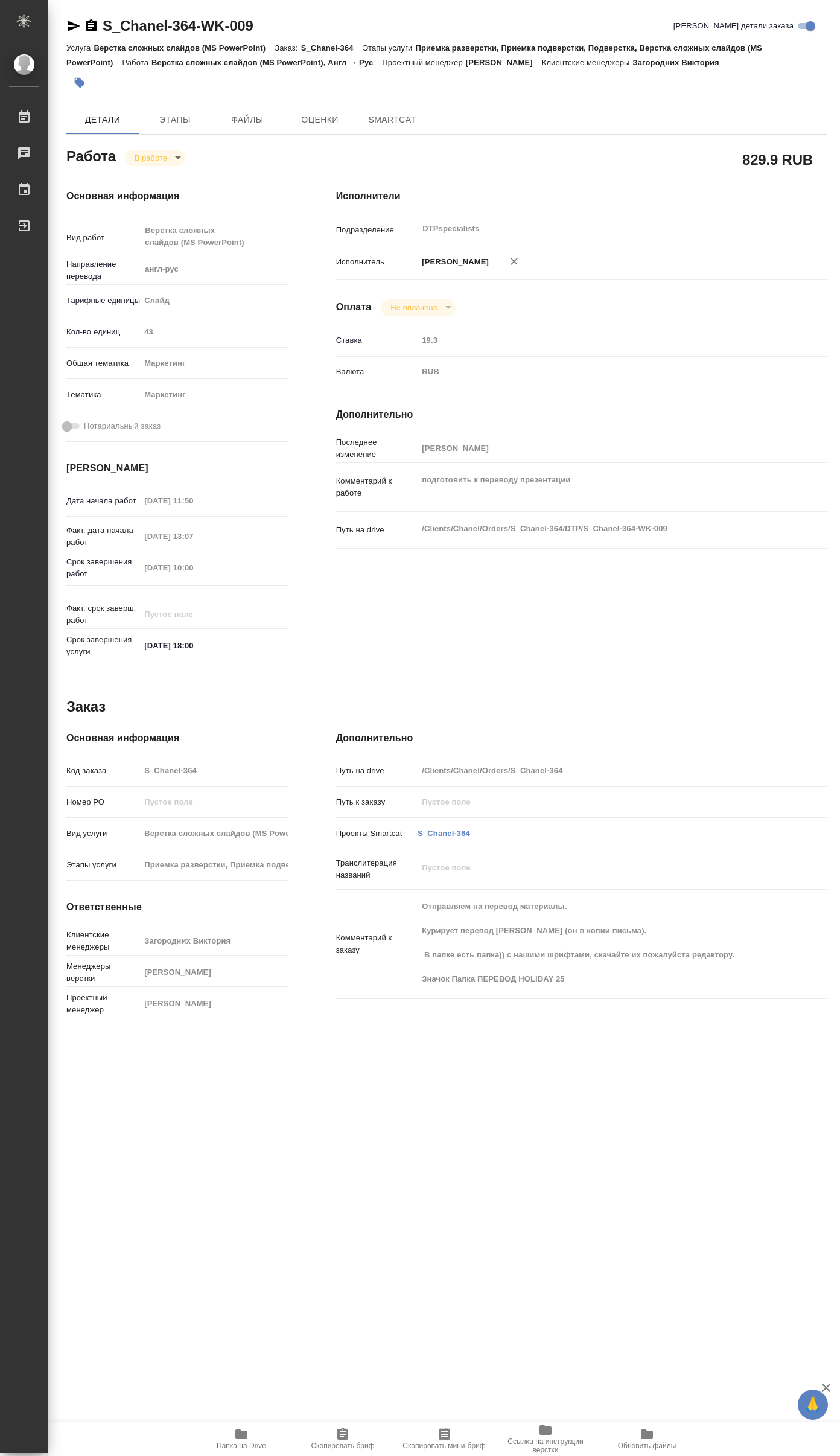
type textarea "x"
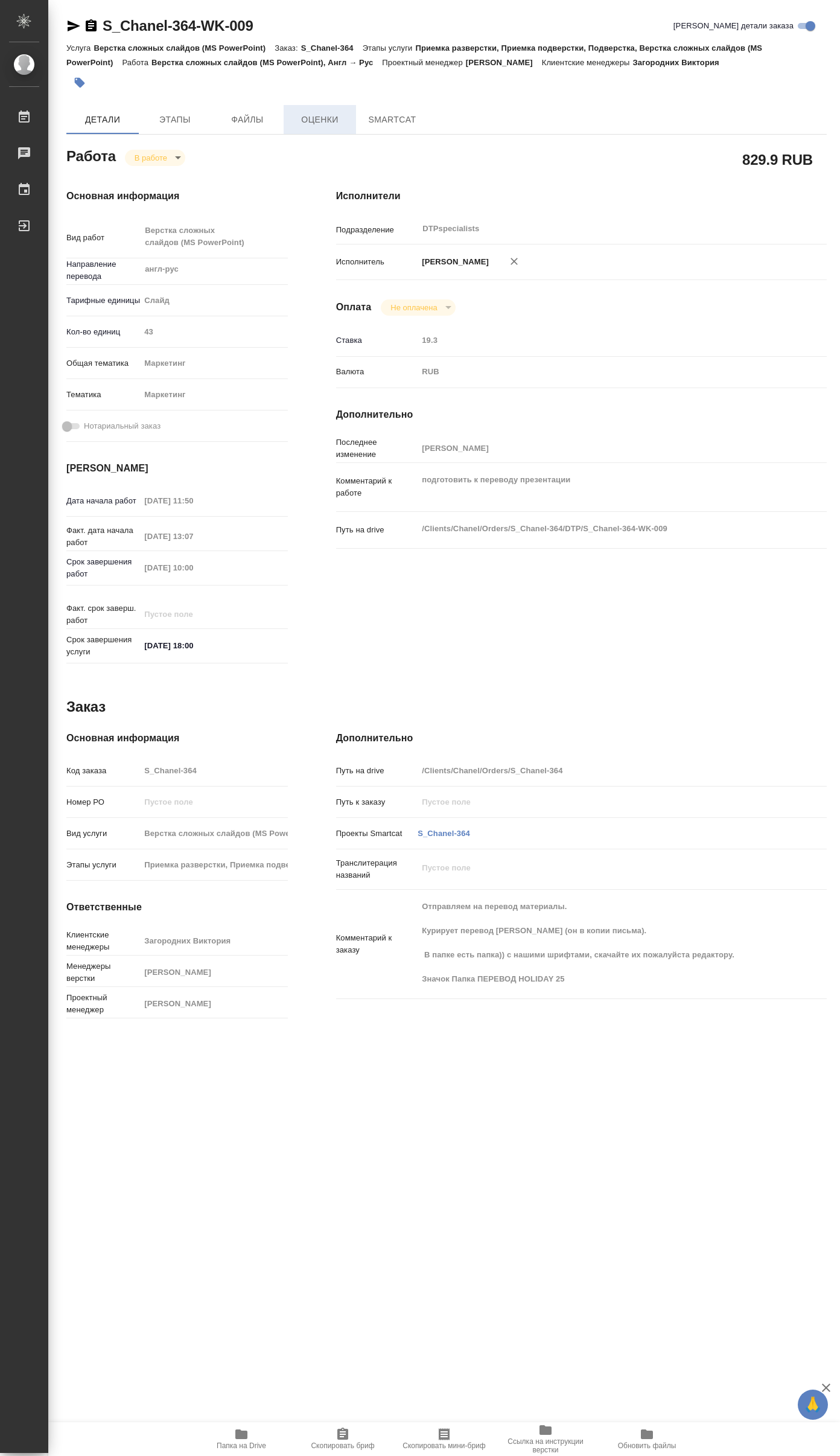
type textarea "x"
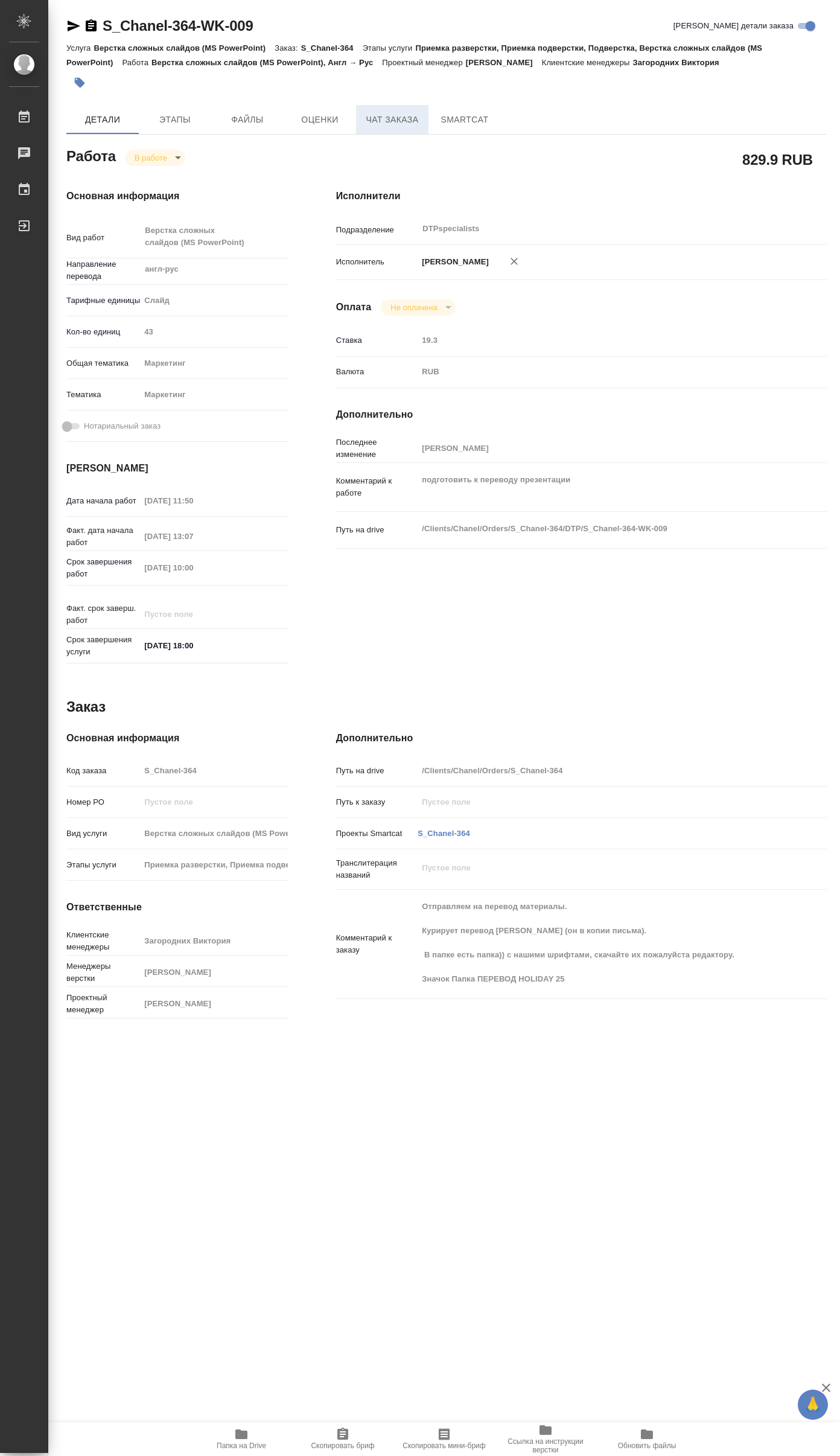
click at [381, 128] on button "Чат заказа" at bounding box center [392, 119] width 73 height 29
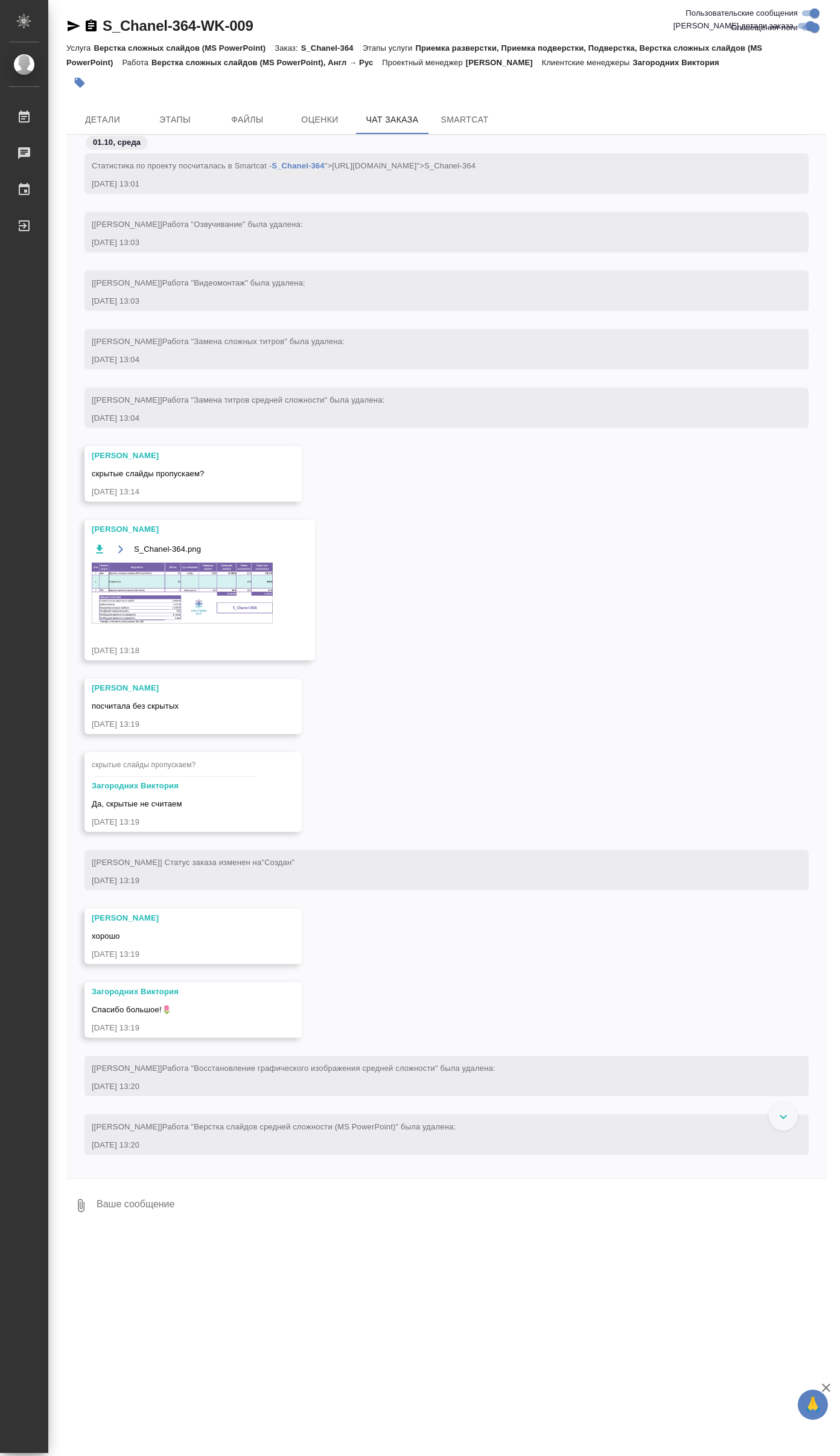
scroll to position [1087, 0]
click at [230, 621] on img at bounding box center [182, 590] width 181 height 61
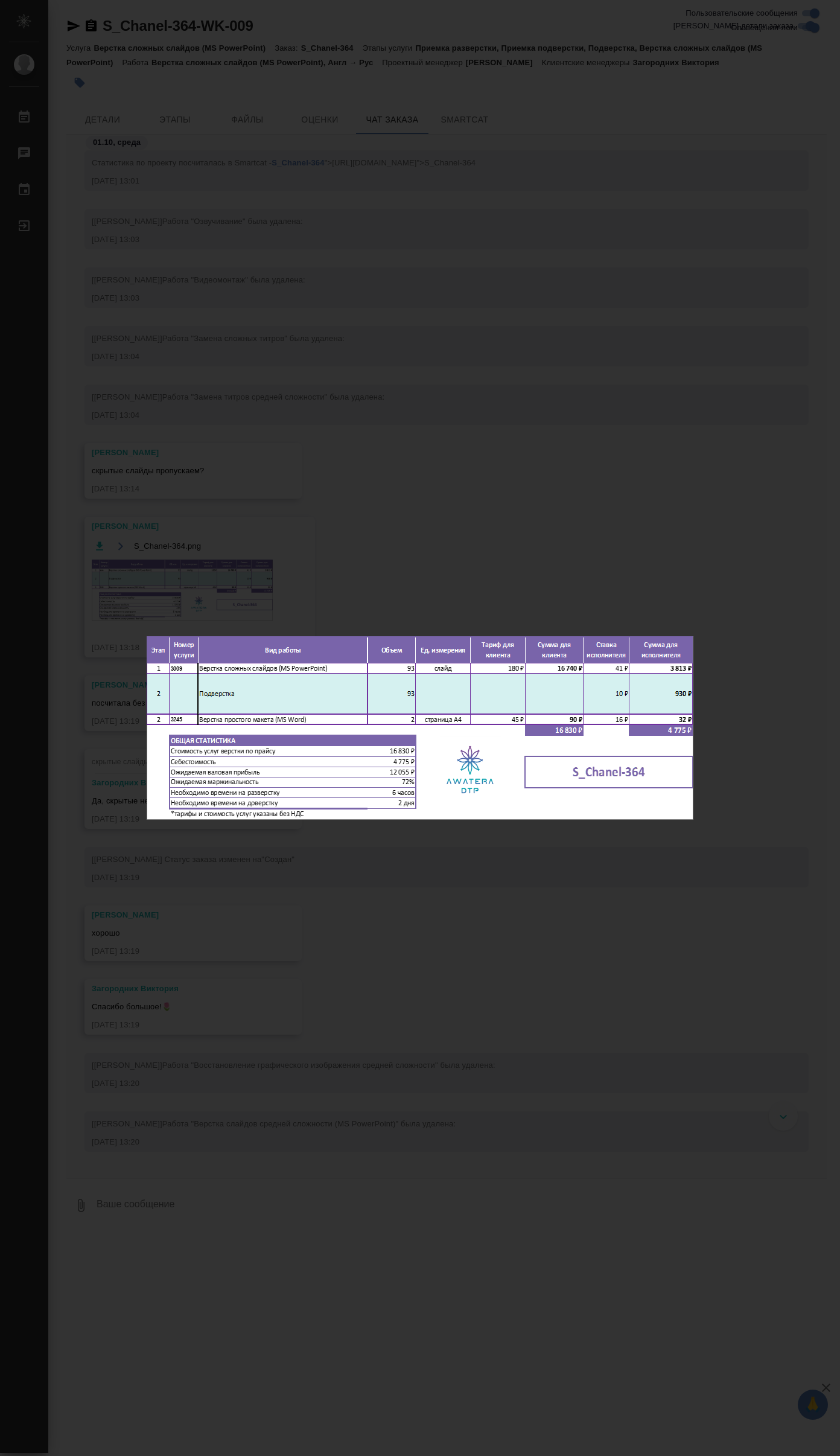
click at [585, 937] on div "S_Chanel-364.png 1 of 1" at bounding box center [420, 728] width 840 height 1456
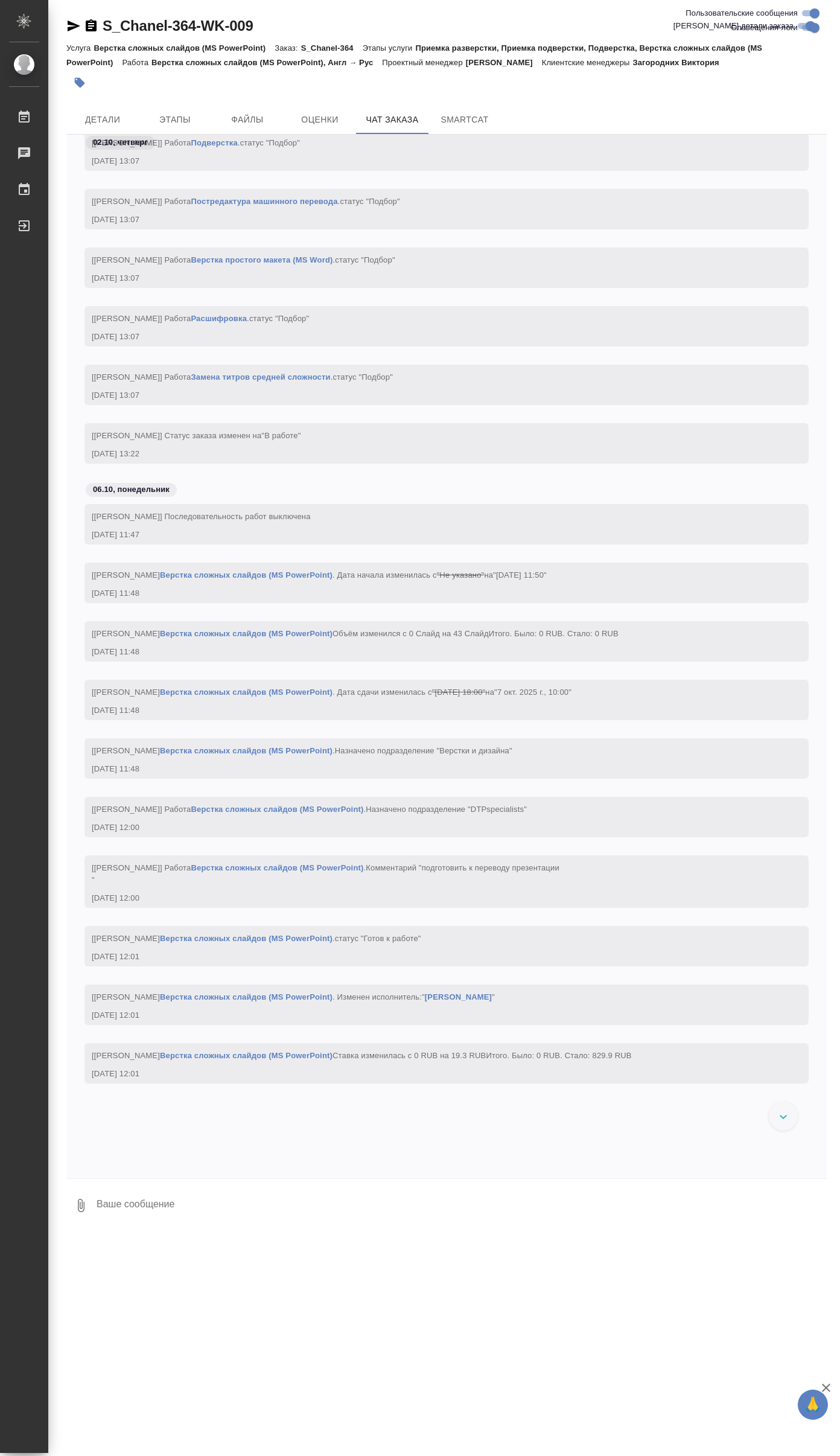
scroll to position [2490, 0]
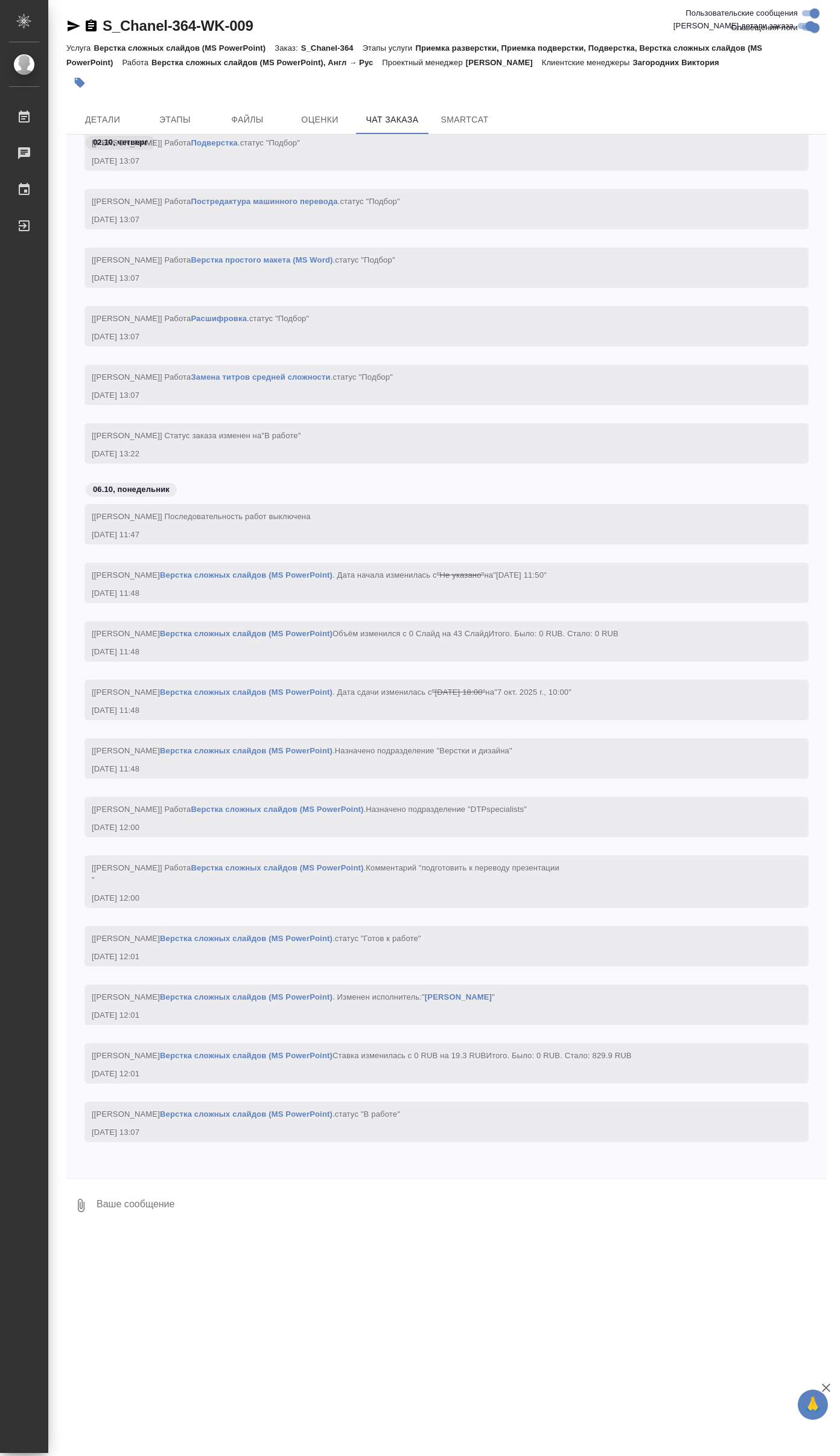
click at [69, 24] on icon "button" at bounding box center [74, 26] width 13 height 11
click at [364, 1329] on div ".cls-1 fill:#fff; AWATERA [PERSON_NAME] 0 Чаты График Выйти S_Chanel-364-WK-009…" at bounding box center [420, 728] width 840 height 1456
click at [100, 122] on span "Детали" at bounding box center [103, 119] width 58 height 15
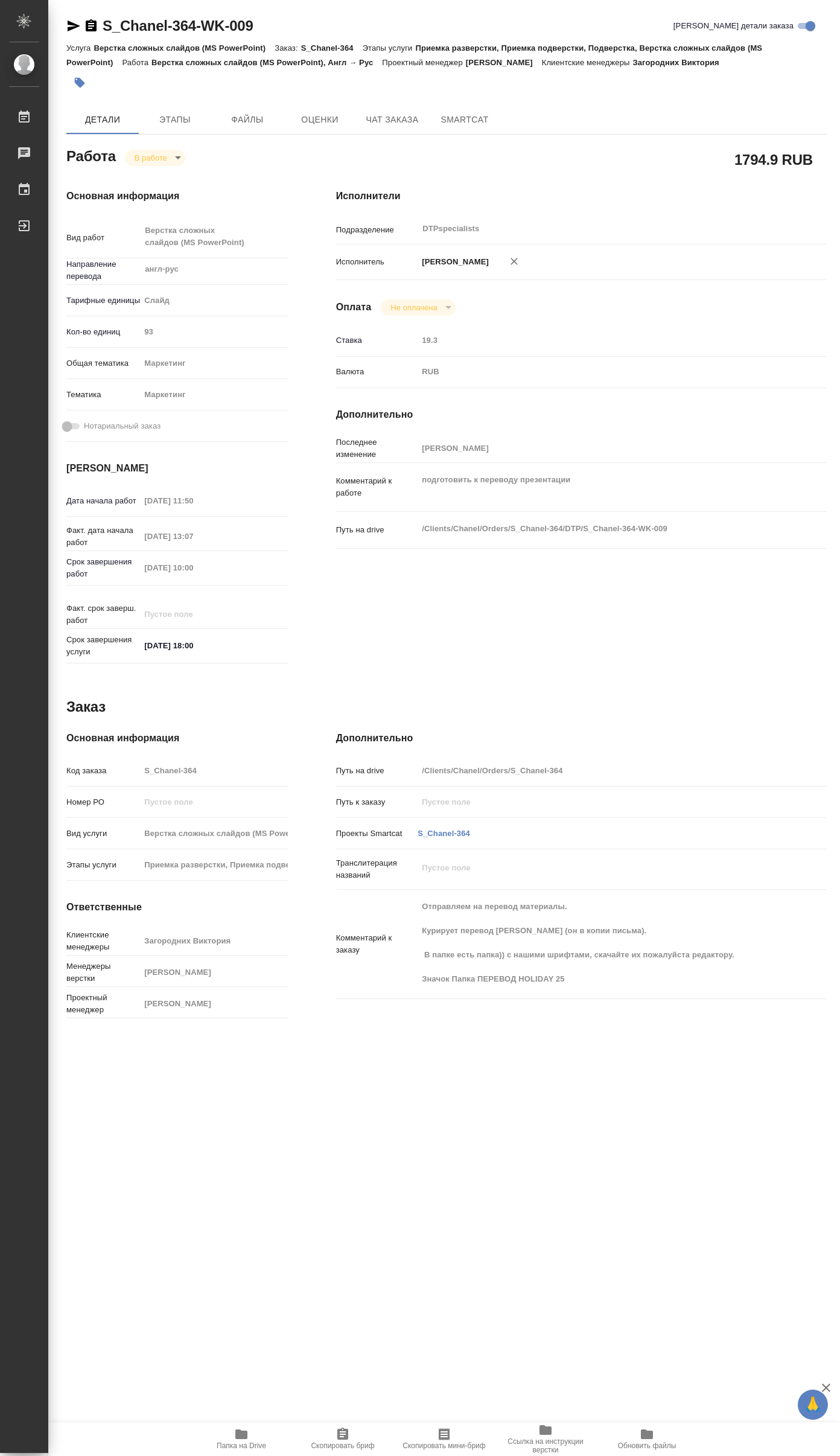
type textarea "x"
